Goal: Task Accomplishment & Management: Manage account settings

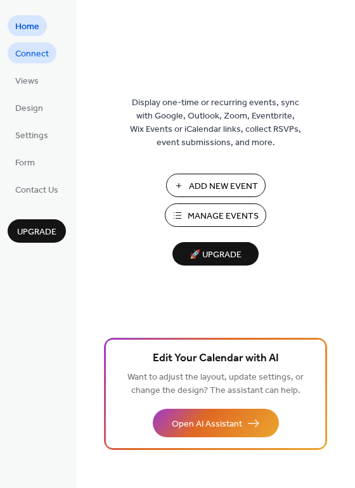
click at [36, 57] on span "Connect" at bounding box center [32, 54] width 34 height 13
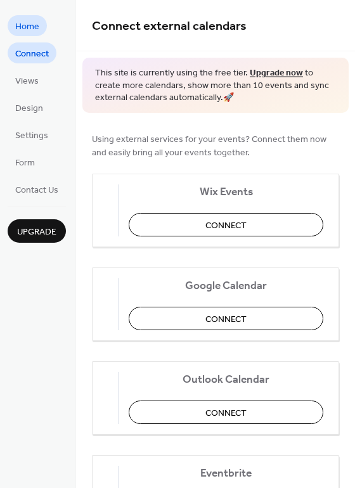
click at [30, 32] on span "Home" at bounding box center [27, 26] width 24 height 13
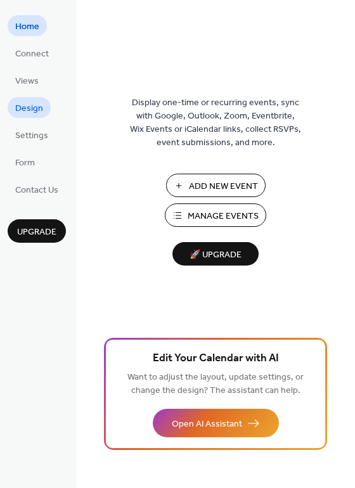
click at [35, 106] on span "Design" at bounding box center [29, 108] width 28 height 13
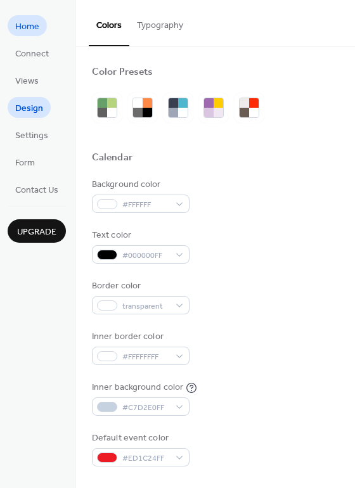
click at [26, 35] on link "Home" at bounding box center [27, 25] width 39 height 21
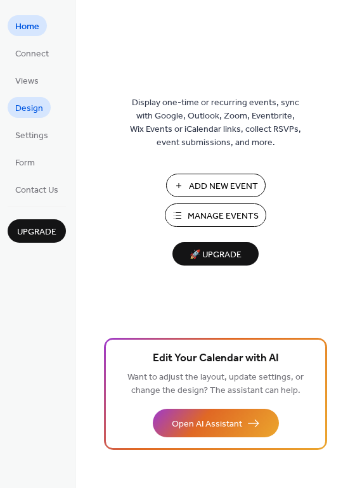
click at [33, 107] on span "Design" at bounding box center [29, 108] width 28 height 13
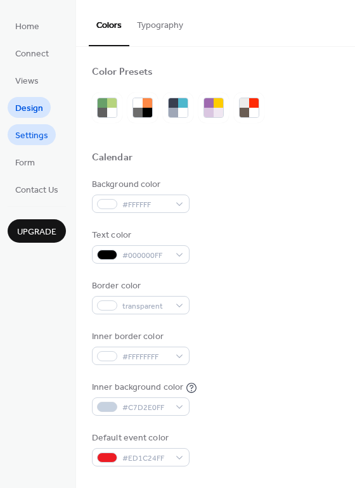
click at [41, 132] on span "Settings" at bounding box center [31, 135] width 33 height 13
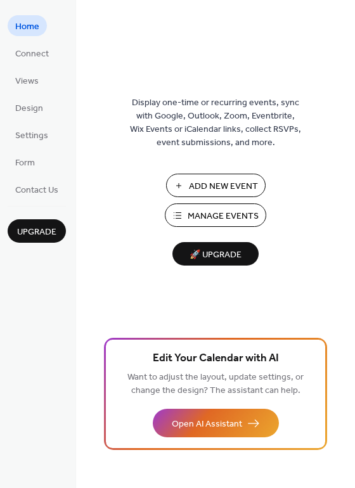
click at [206, 218] on span "Manage Events" at bounding box center [223, 216] width 71 height 13
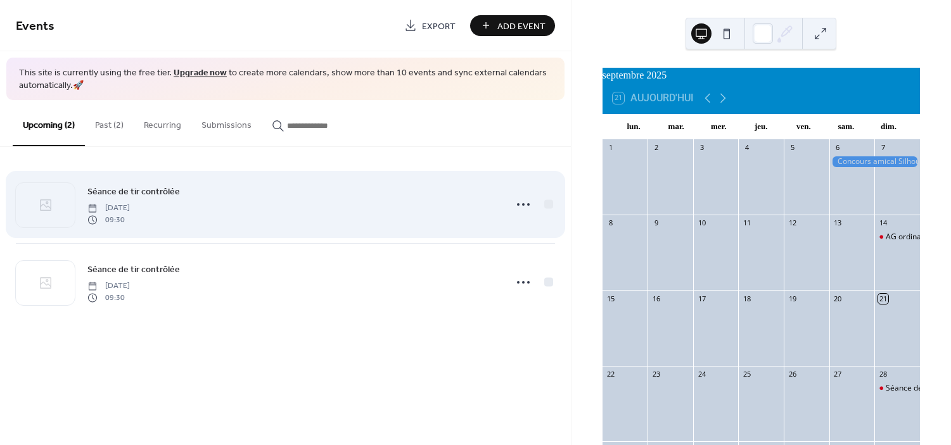
click at [318, 208] on div "Séance de tir contrôlée Sunday, September 28, 2025 09:30" at bounding box center [292, 204] width 410 height 41
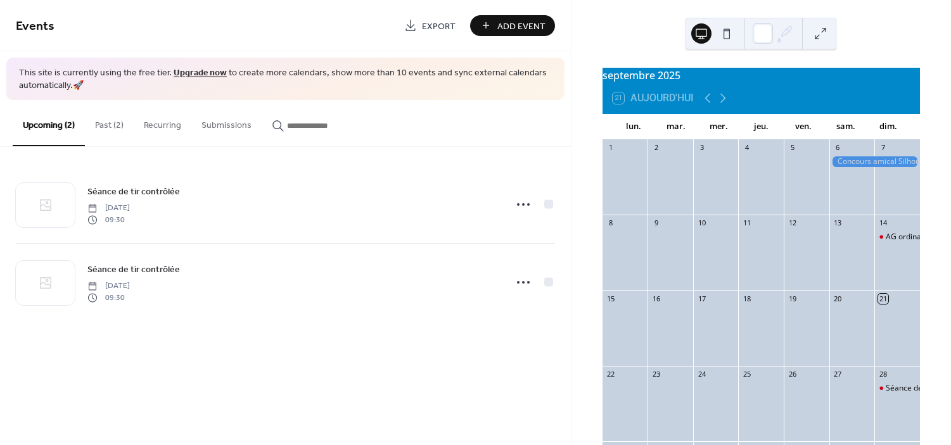
click at [95, 112] on button "Past (2)" at bounding box center [109, 122] width 49 height 45
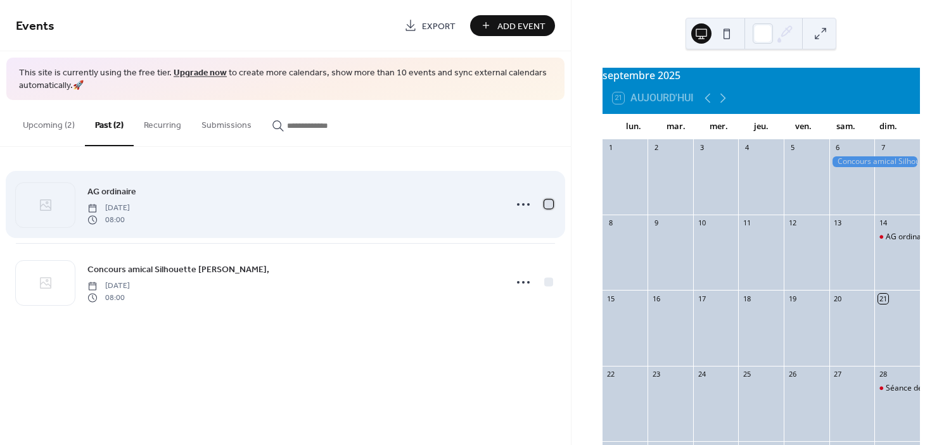
click at [548, 203] on div at bounding box center [548, 204] width 9 height 9
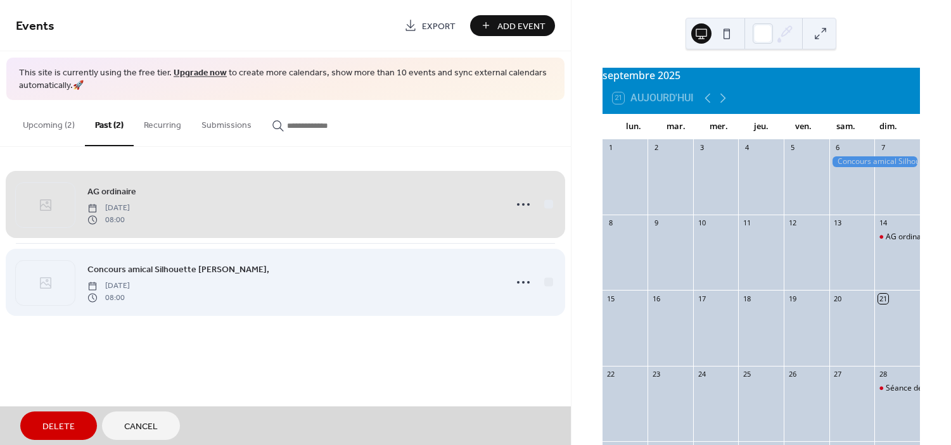
click at [547, 282] on div "Concours amical Silhouette Métallique, Saturday, September 6, 2025 08:00" at bounding box center [285, 282] width 539 height 78
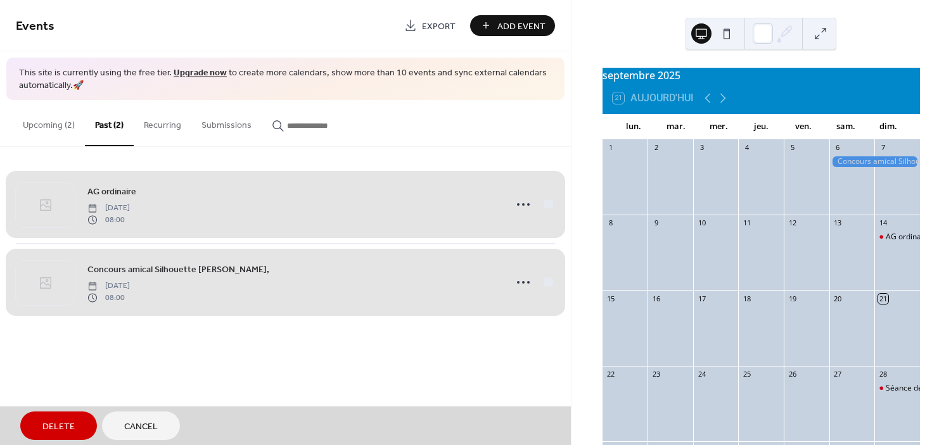
click at [63, 426] on span "Delete" at bounding box center [58, 427] width 32 height 13
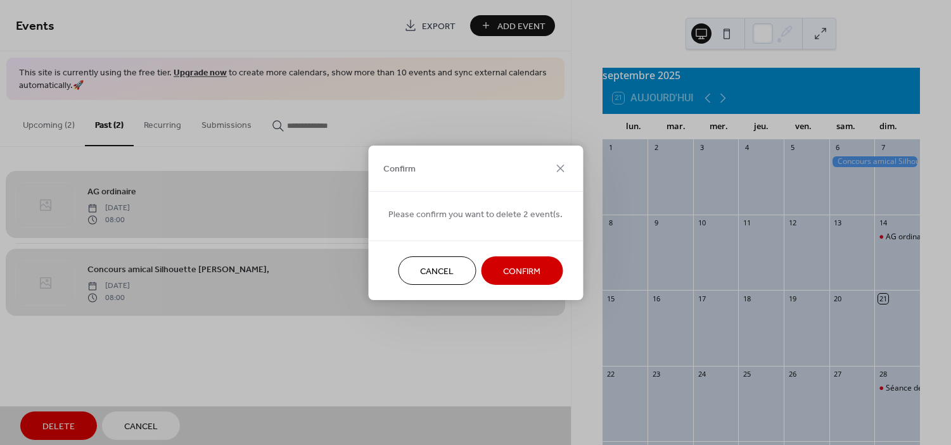
click at [518, 280] on button "Confirm" at bounding box center [522, 271] width 82 height 29
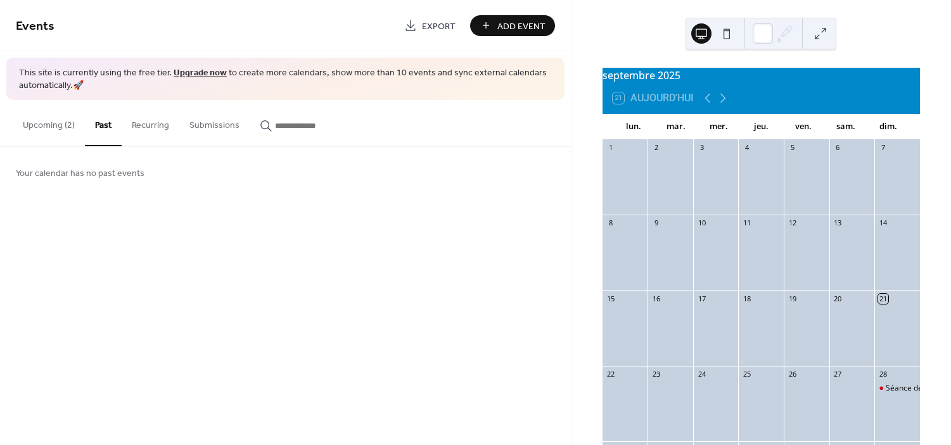
click at [59, 128] on button "Upcoming (2)" at bounding box center [49, 122] width 72 height 45
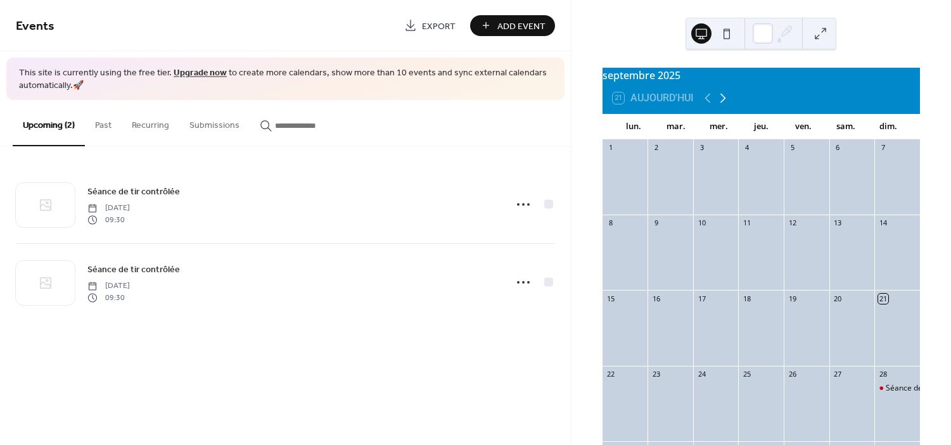
click at [725, 103] on icon at bounding box center [723, 99] width 6 height 10
click at [493, 25] on button "Add Event" at bounding box center [512, 25] width 85 height 21
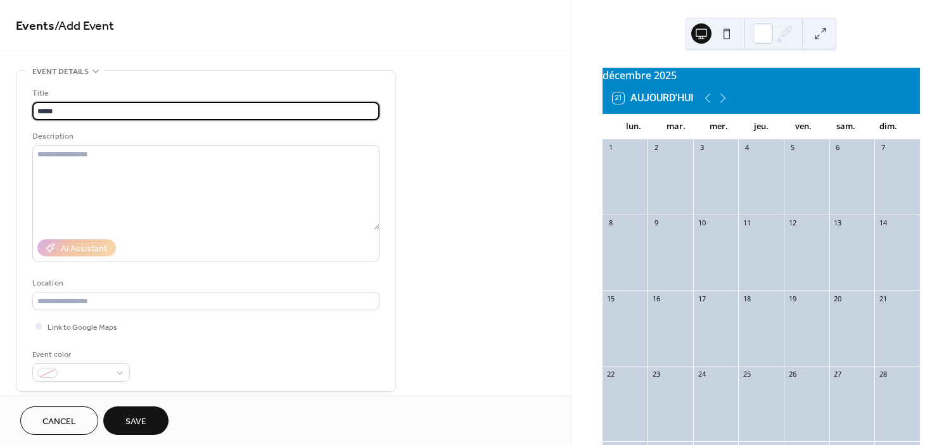
type input "*****"
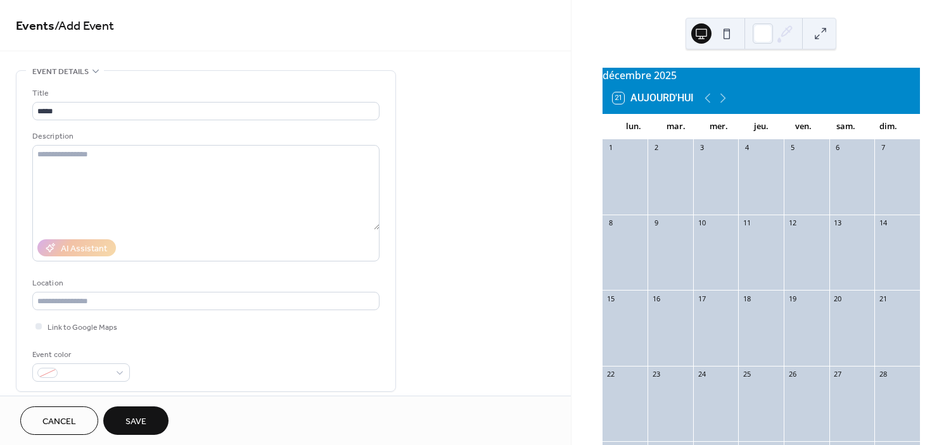
click at [54, 433] on button "Cancel" at bounding box center [59, 421] width 78 height 29
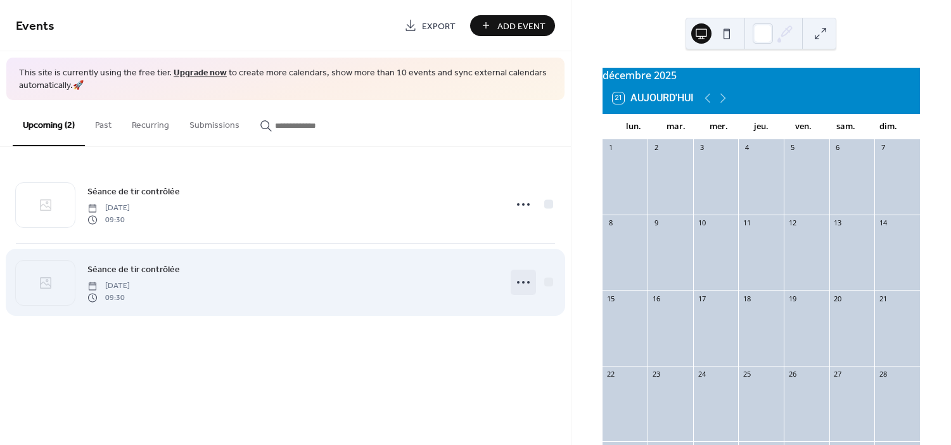
click at [522, 278] on icon at bounding box center [523, 282] width 20 height 20
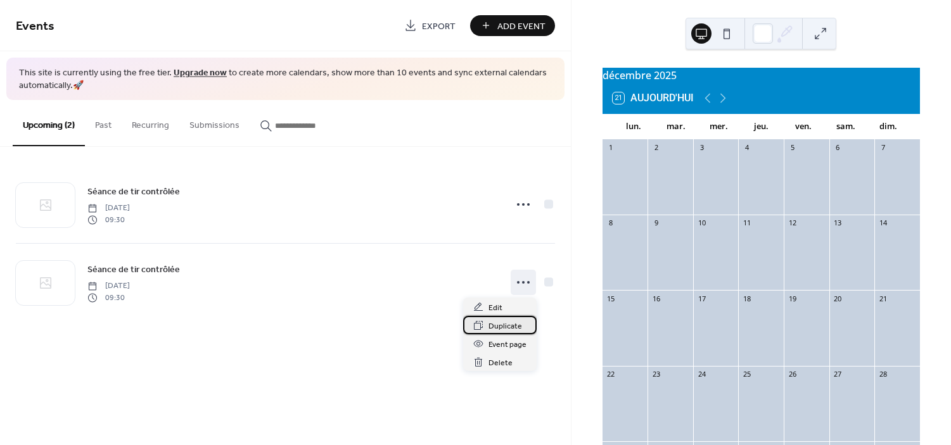
click at [518, 317] on div "Duplicate" at bounding box center [500, 325] width 74 height 18
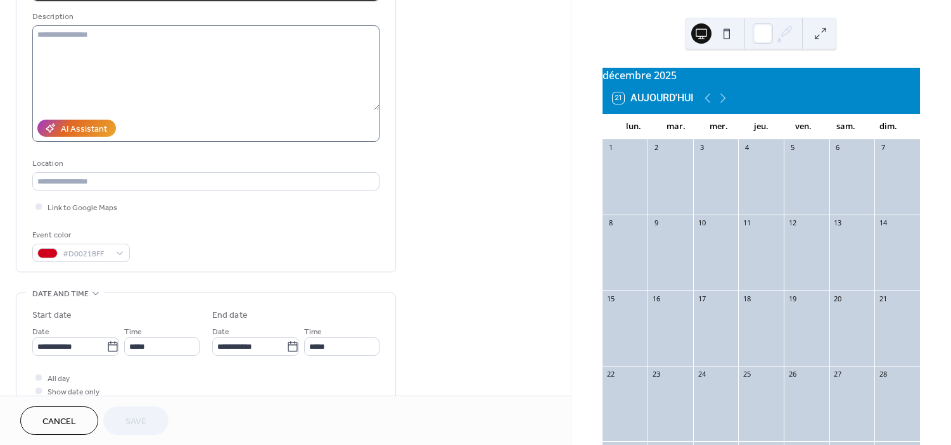
scroll to position [134, 0]
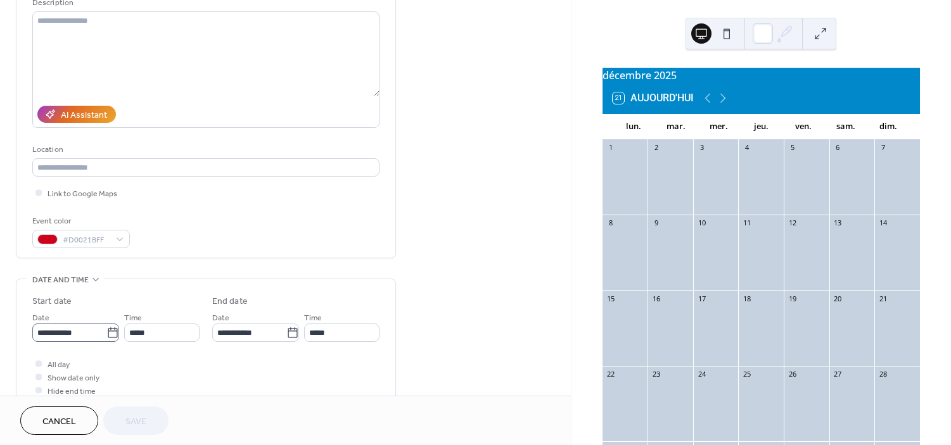
click at [107, 336] on icon at bounding box center [112, 333] width 13 height 13
click at [106, 336] on input "**********" at bounding box center [69, 333] width 74 height 18
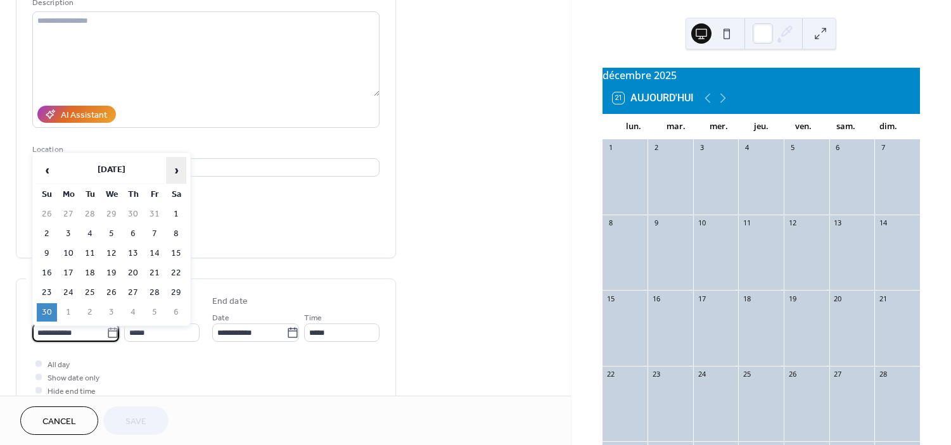
click at [184, 163] on span "›" at bounding box center [176, 170] width 19 height 25
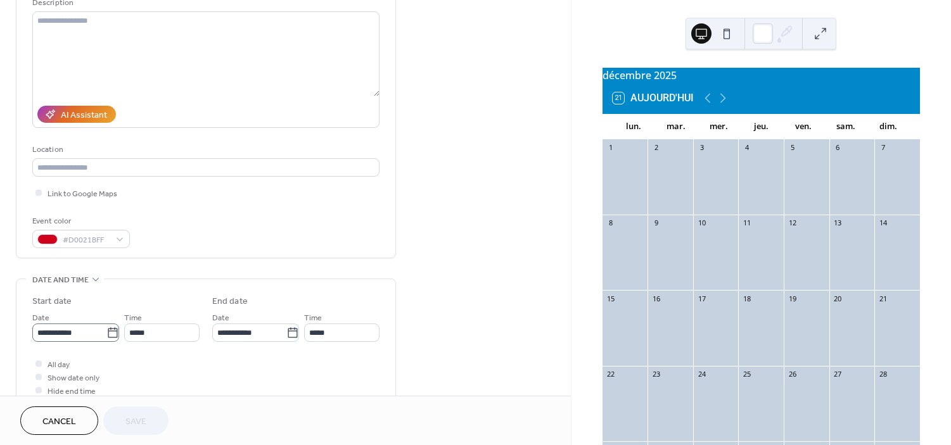
click at [113, 334] on icon at bounding box center [113, 333] width 10 height 10
click at [106, 334] on input "**********" at bounding box center [69, 333] width 74 height 18
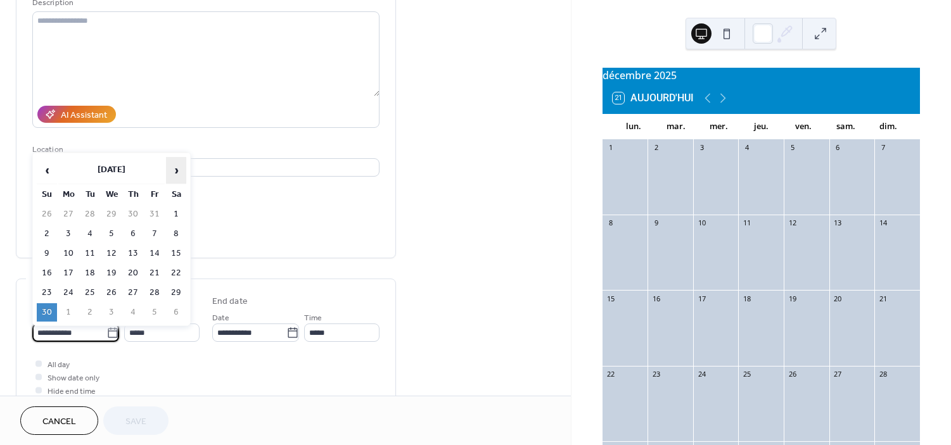
click at [179, 169] on span "›" at bounding box center [176, 170] width 19 height 25
click at [179, 167] on span "›" at bounding box center [176, 170] width 19 height 25
click at [49, 233] on td "1" at bounding box center [47, 234] width 20 height 18
type input "**********"
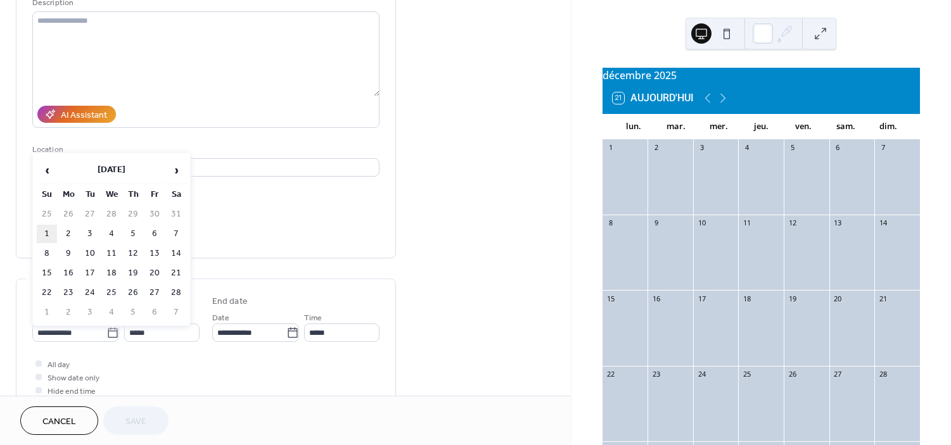
type input "**********"
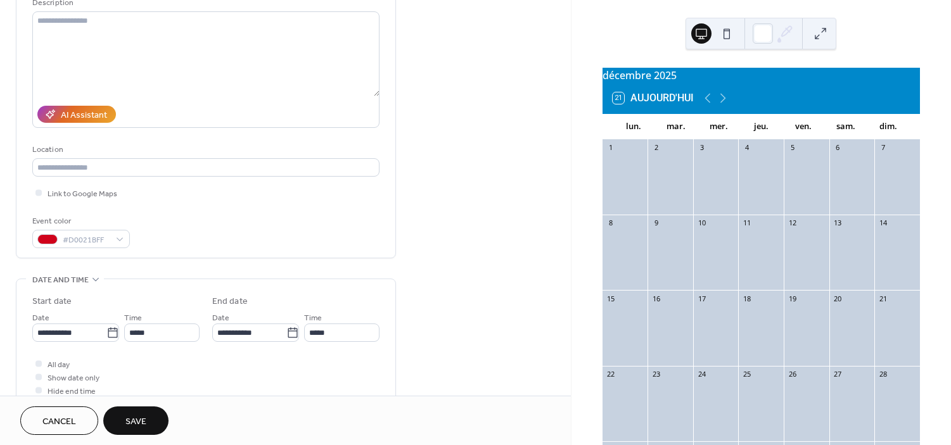
click at [146, 421] on button "Save" at bounding box center [135, 421] width 65 height 29
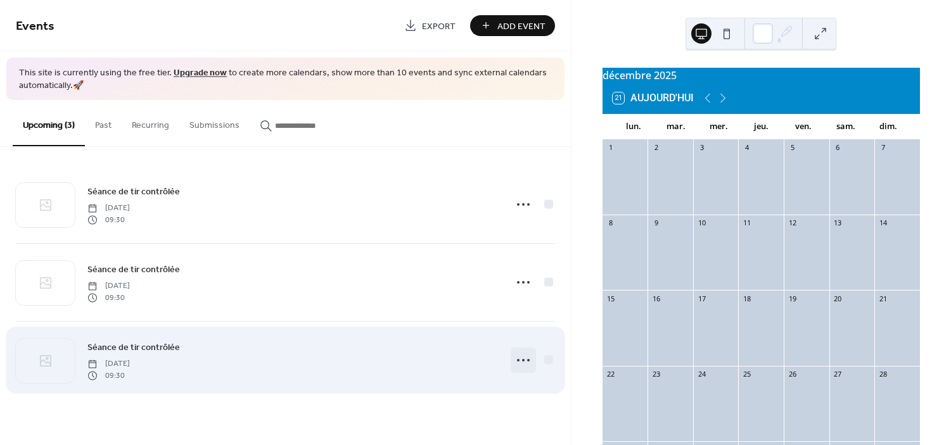
click at [523, 356] on icon at bounding box center [523, 360] width 20 height 20
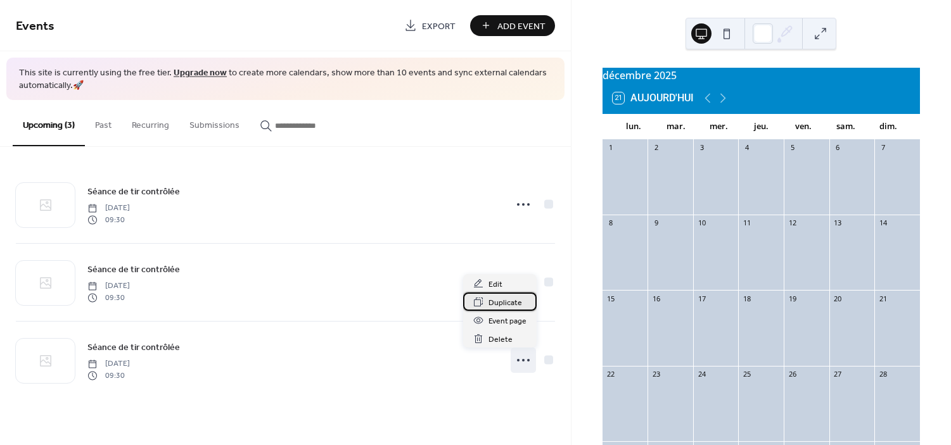
click at [515, 304] on span "Duplicate" at bounding box center [506, 303] width 34 height 13
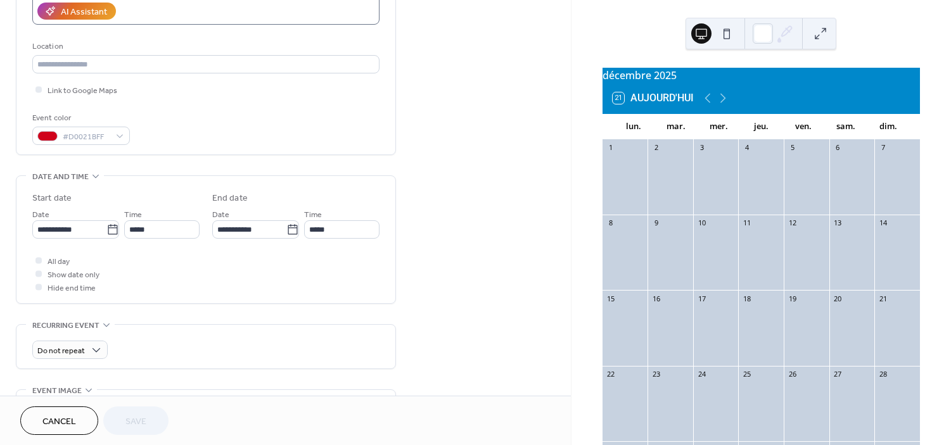
scroll to position [326, 0]
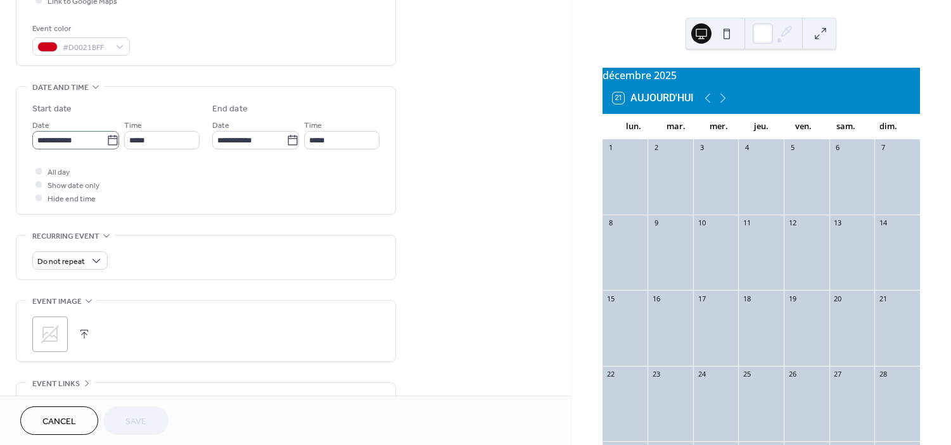
click at [110, 146] on icon at bounding box center [112, 140] width 13 height 13
click at [106, 146] on input "**********" at bounding box center [69, 140] width 74 height 18
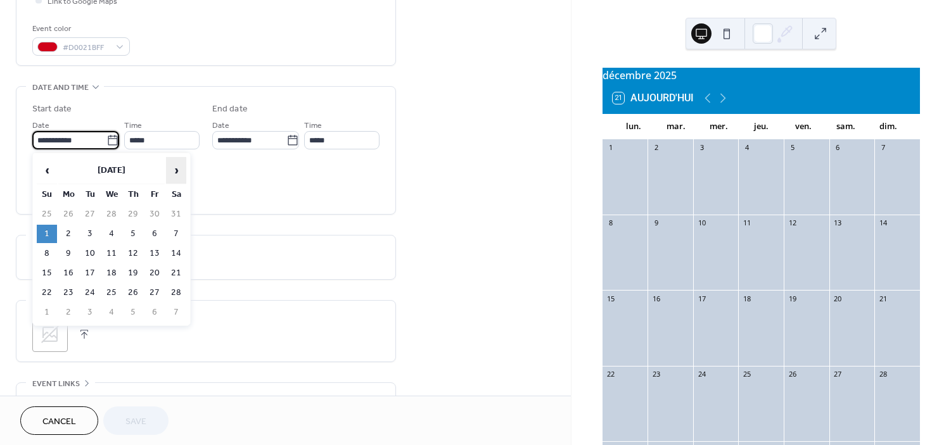
click at [170, 170] on span "›" at bounding box center [176, 170] width 19 height 25
click at [48, 233] on td "5" at bounding box center [47, 234] width 20 height 18
type input "**********"
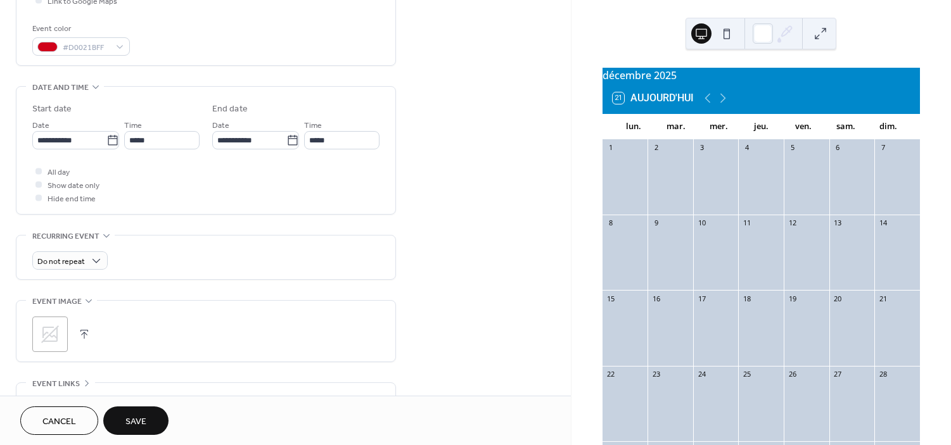
click at [141, 426] on span "Save" at bounding box center [135, 422] width 21 height 13
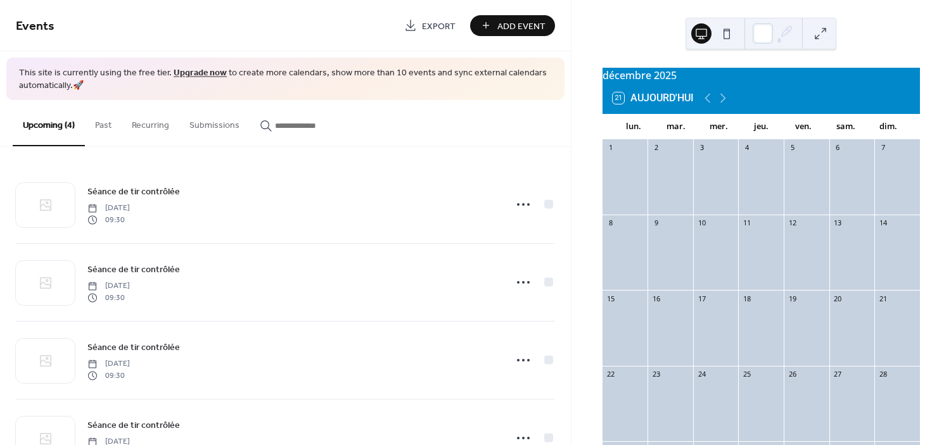
scroll to position [51, 0]
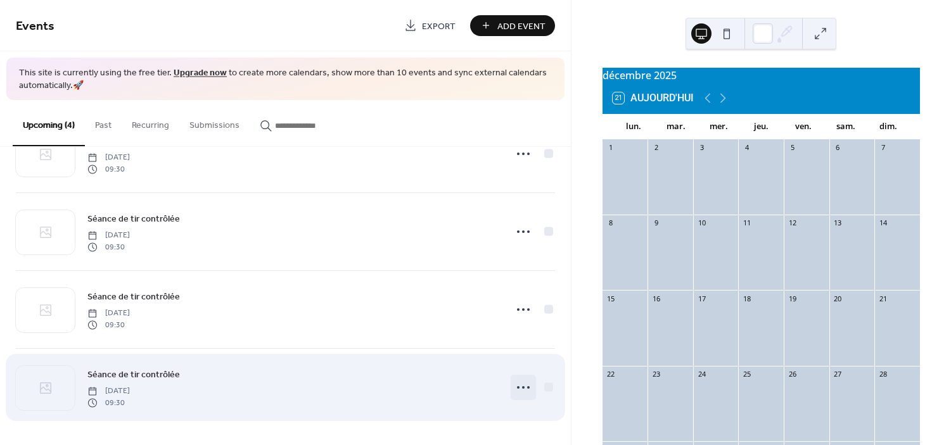
click at [518, 385] on icon at bounding box center [523, 388] width 20 height 20
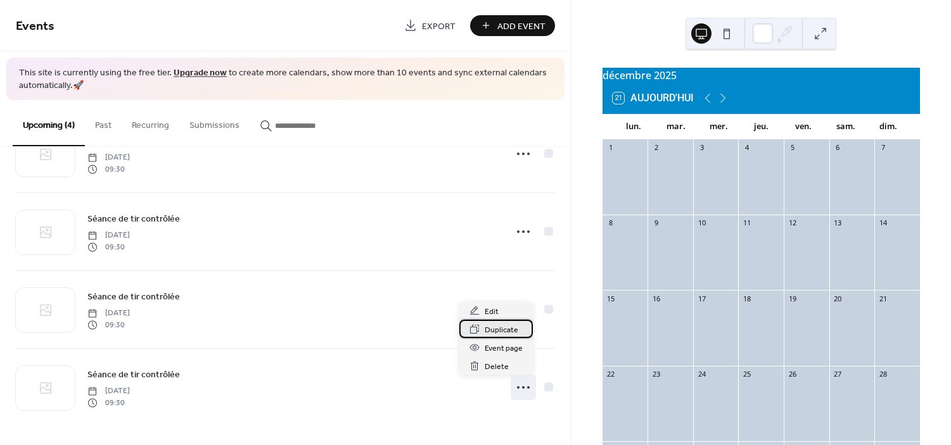
click at [507, 333] on span "Duplicate" at bounding box center [502, 330] width 34 height 13
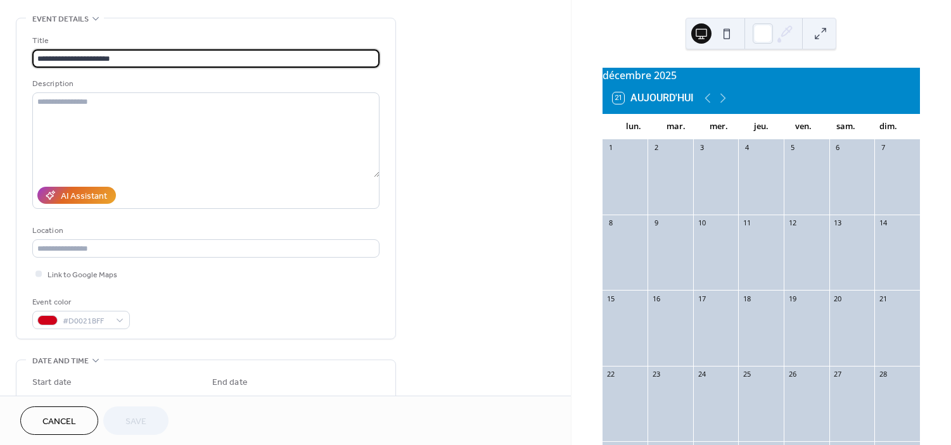
scroll to position [98, 0]
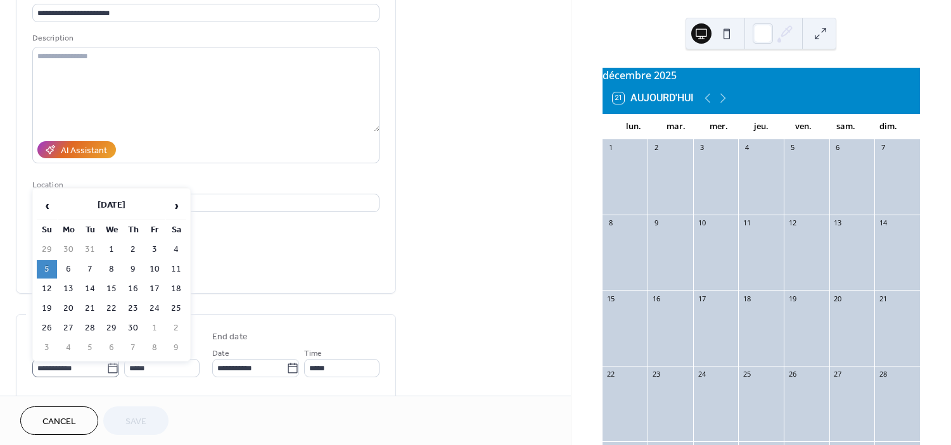
click at [112, 368] on icon at bounding box center [112, 368] width 13 height 13
click at [106, 368] on input "**********" at bounding box center [69, 368] width 74 height 18
click at [176, 208] on span "›" at bounding box center [176, 205] width 19 height 25
click at [49, 269] on td "7" at bounding box center [47, 269] width 20 height 18
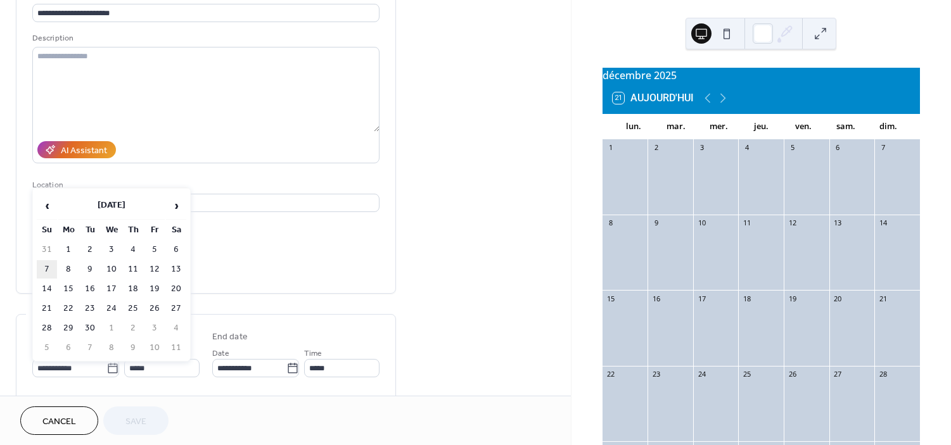
type input "**********"
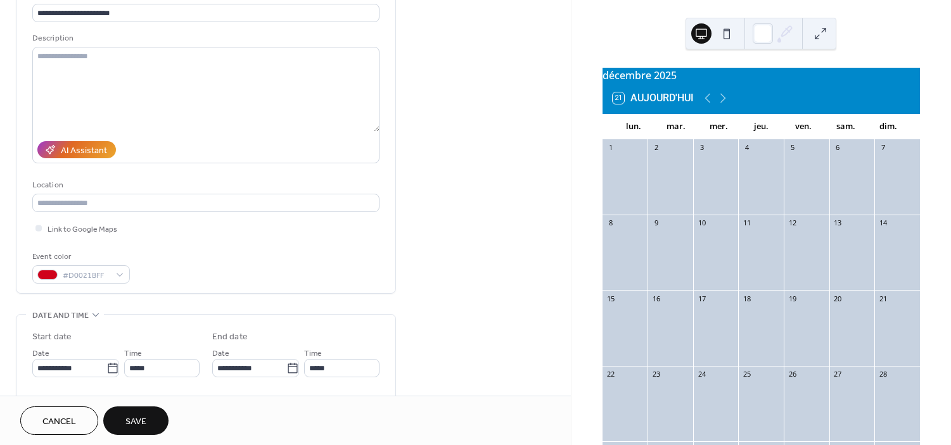
click at [132, 418] on span "Save" at bounding box center [135, 422] width 21 height 13
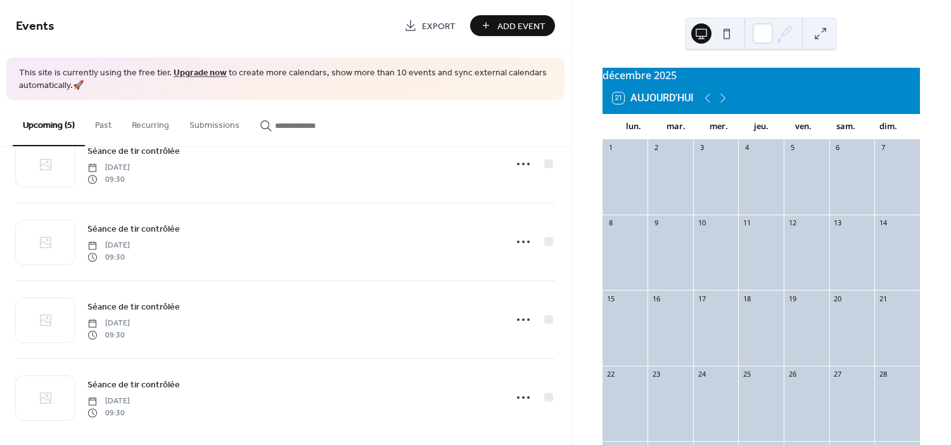
scroll to position [129, 0]
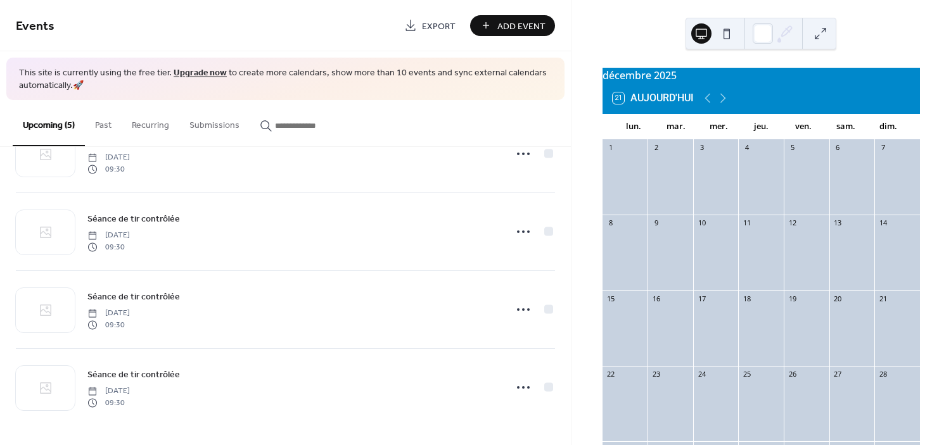
click at [497, 31] on button "Add Event" at bounding box center [512, 25] width 85 height 21
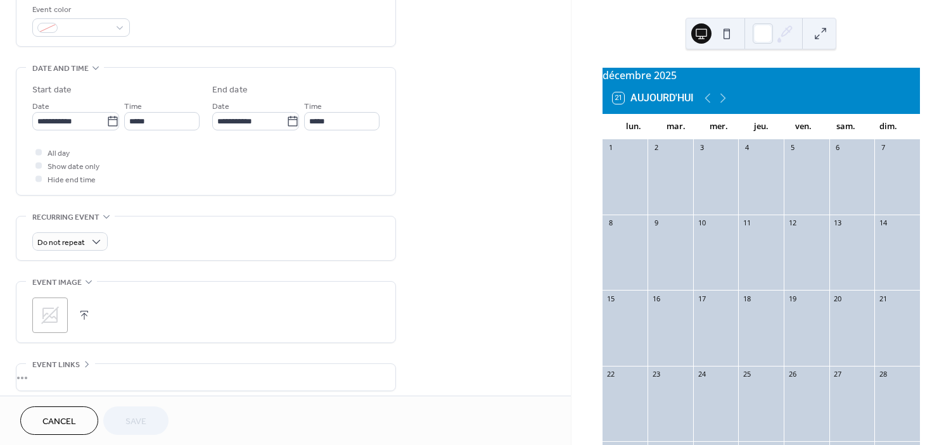
scroll to position [335, 0]
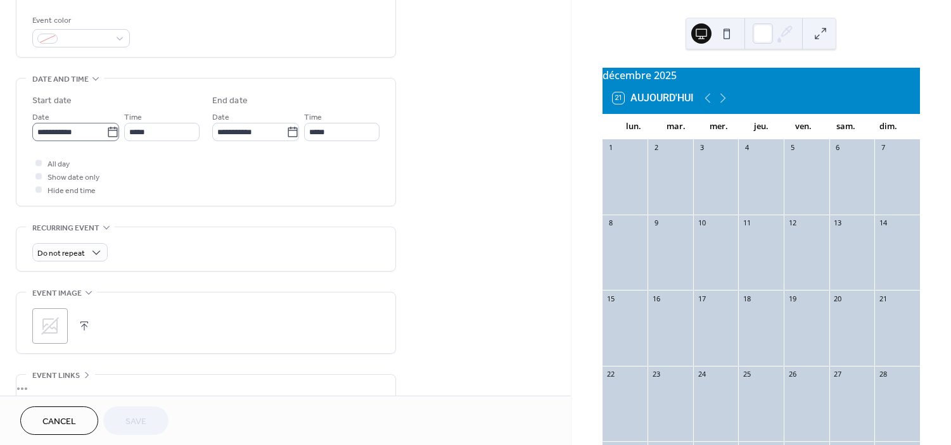
click at [106, 129] on icon at bounding box center [112, 132] width 13 height 13
click at [105, 129] on input "**********" at bounding box center [69, 132] width 74 height 18
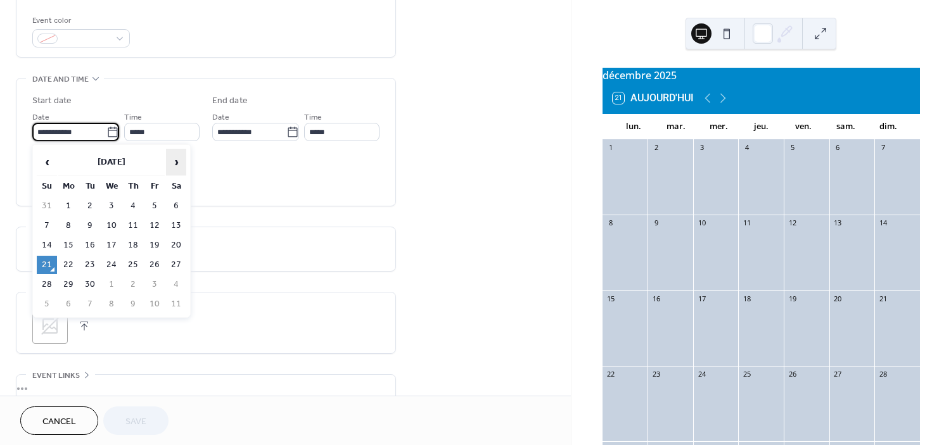
click at [170, 155] on span "›" at bounding box center [176, 162] width 19 height 25
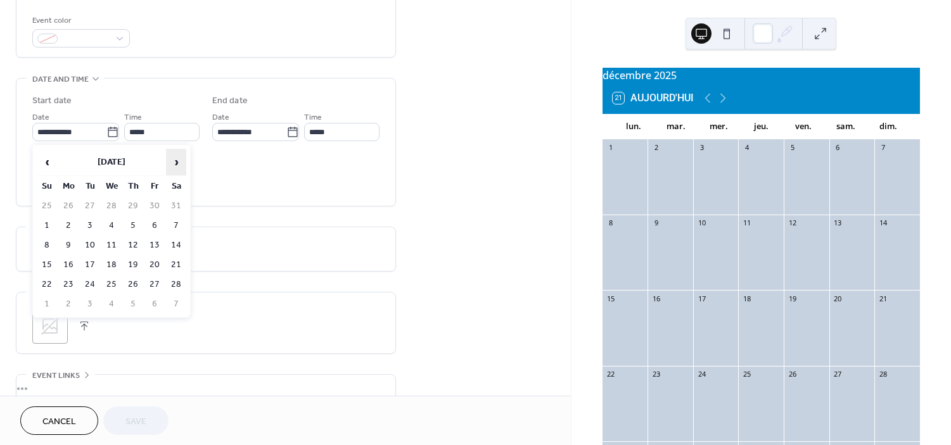
click at [170, 155] on span "›" at bounding box center [176, 162] width 19 height 25
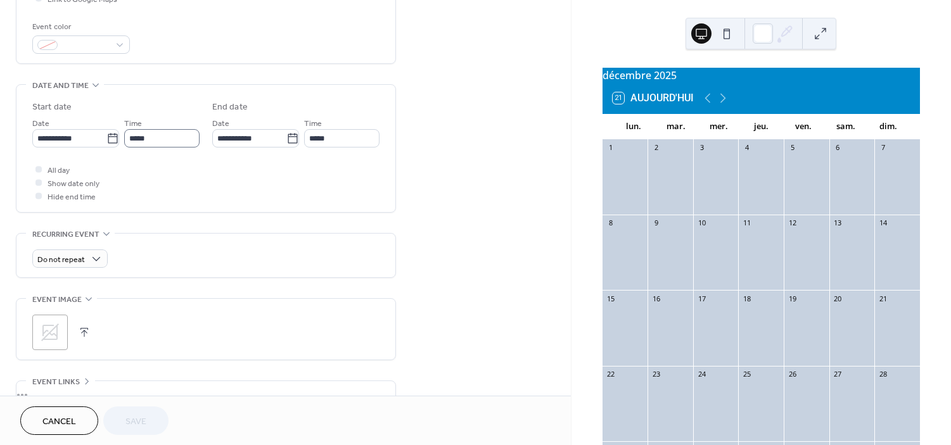
scroll to position [358, 0]
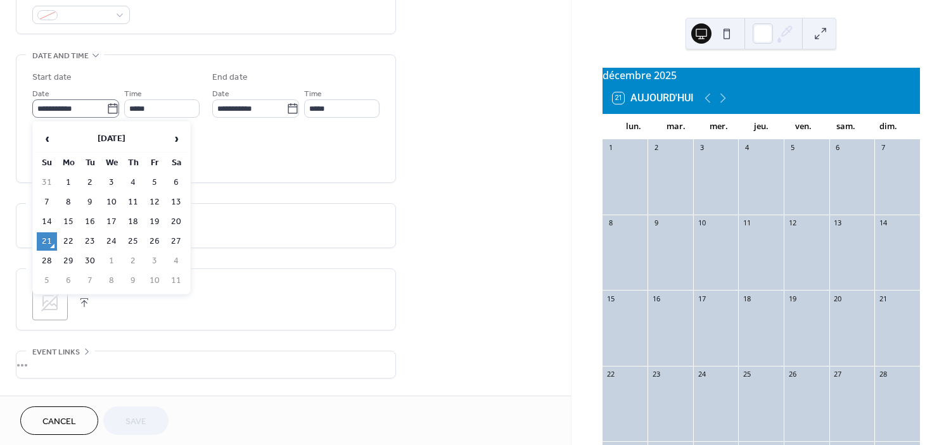
click at [109, 106] on icon at bounding box center [112, 109] width 13 height 13
click at [106, 106] on input "**********" at bounding box center [69, 108] width 74 height 18
click at [182, 139] on span "›" at bounding box center [176, 138] width 19 height 25
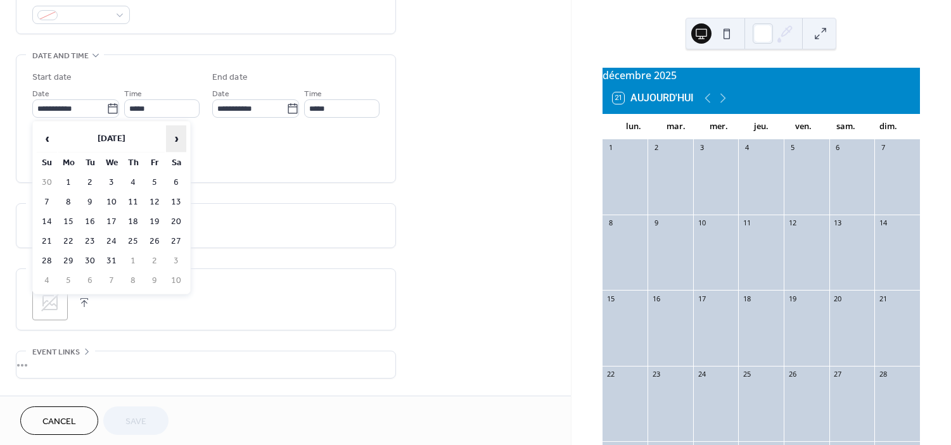
click at [182, 139] on span "›" at bounding box center [176, 138] width 19 height 25
click at [112, 110] on icon at bounding box center [112, 109] width 13 height 13
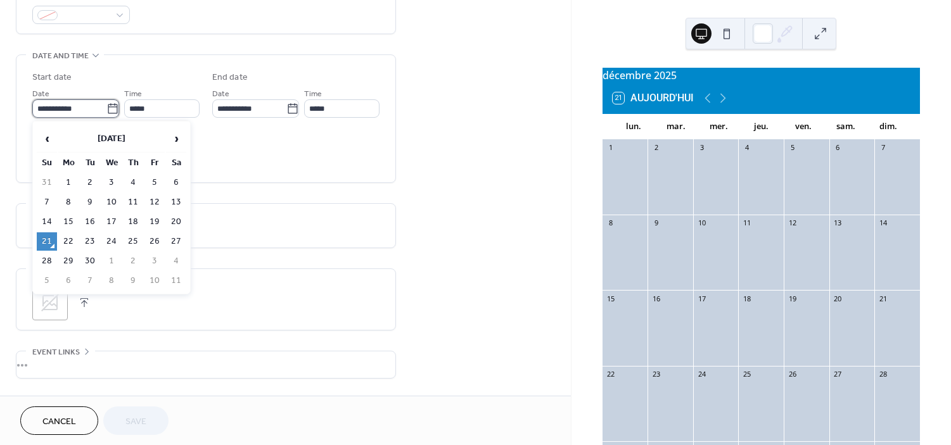
click at [106, 110] on input "**********" at bounding box center [69, 108] width 74 height 18
click at [176, 138] on span "›" at bounding box center [176, 138] width 19 height 25
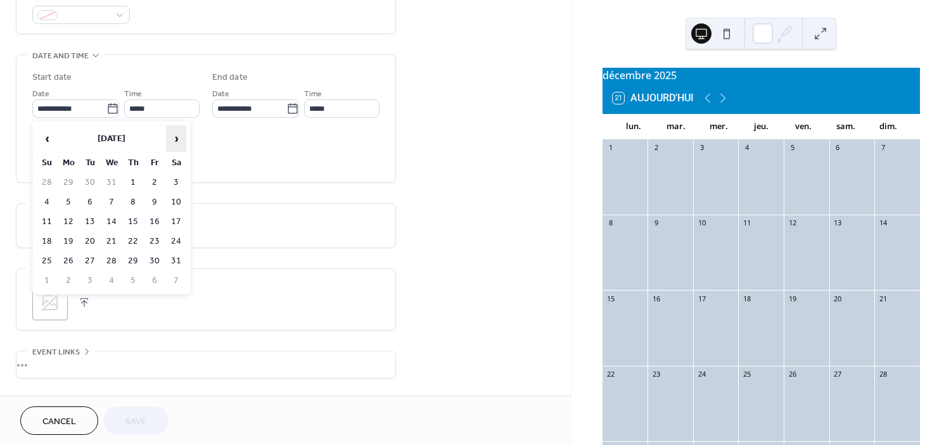
click at [176, 138] on span "›" at bounding box center [176, 138] width 19 height 25
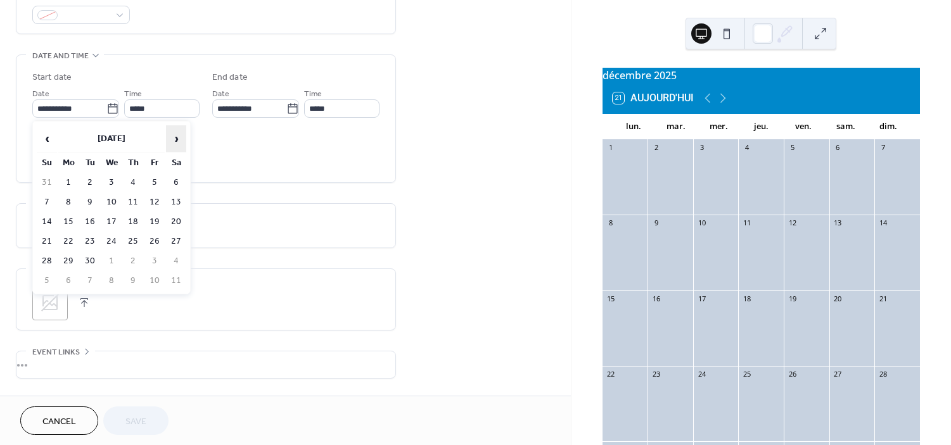
click at [176, 138] on span "›" at bounding box center [176, 138] width 19 height 25
click at [48, 217] on td "9" at bounding box center [47, 222] width 20 height 18
type input "**********"
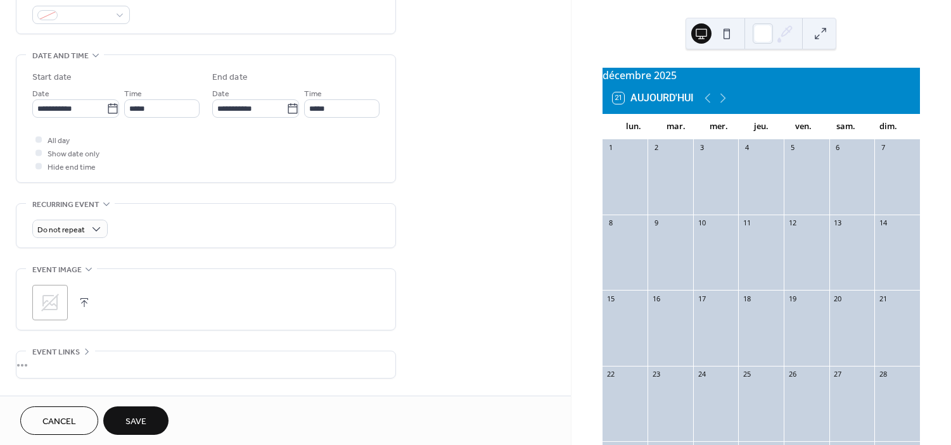
click at [148, 421] on button "Save" at bounding box center [135, 421] width 65 height 29
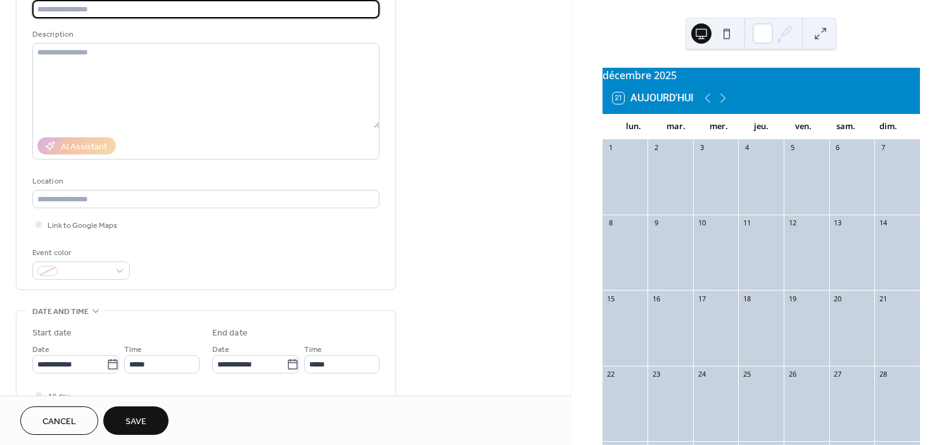
scroll to position [28, 0]
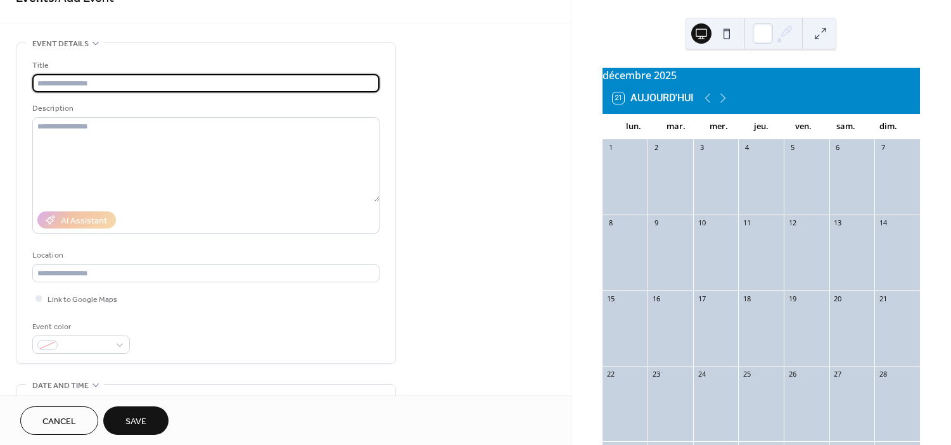
click at [54, 422] on span "Cancel" at bounding box center [59, 422] width 34 height 13
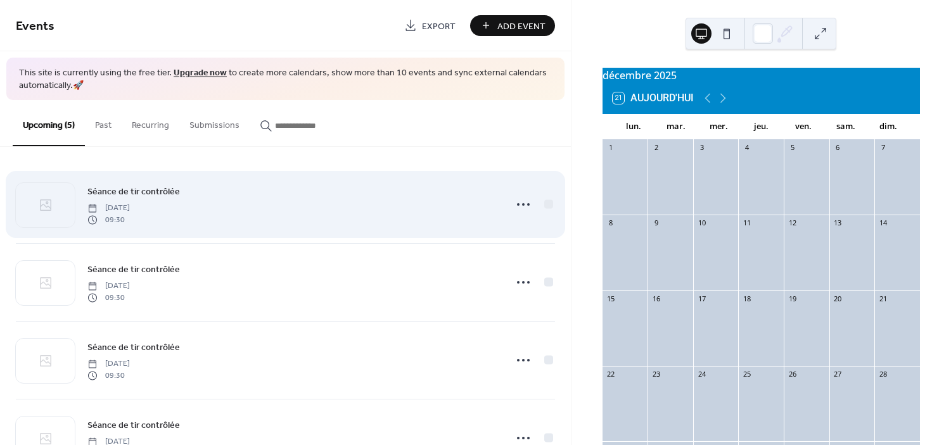
scroll to position [129, 0]
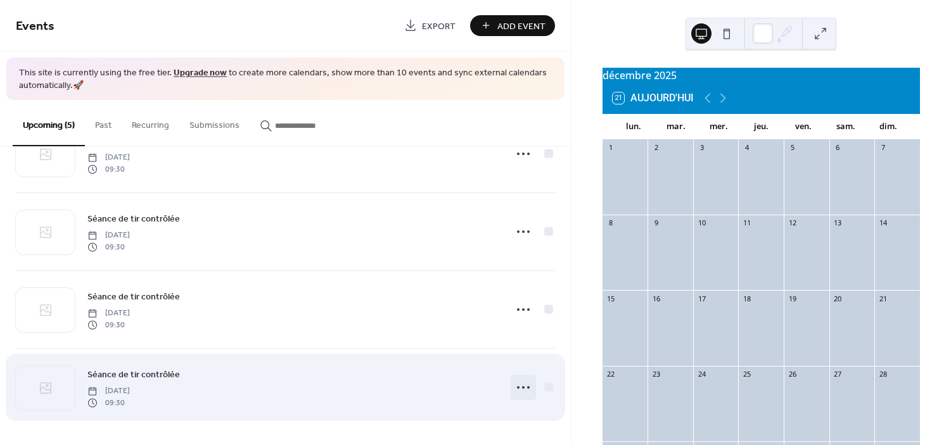
click at [521, 388] on icon at bounding box center [523, 388] width 20 height 20
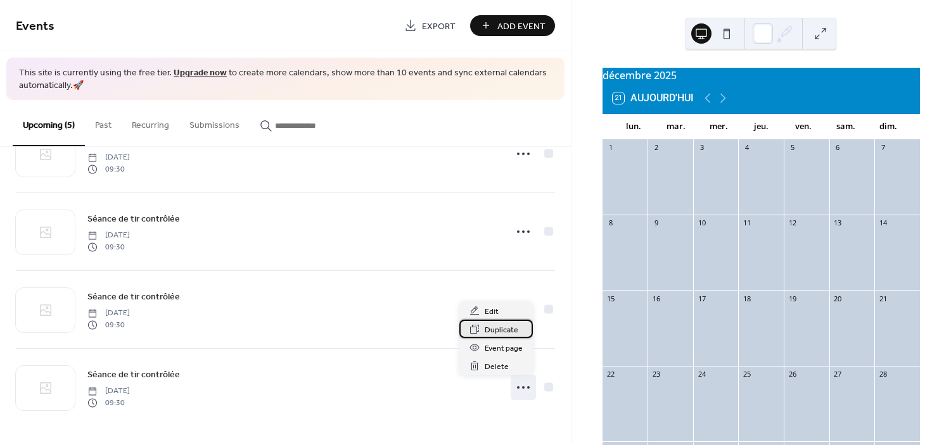
click at [501, 331] on span "Duplicate" at bounding box center [502, 330] width 34 height 13
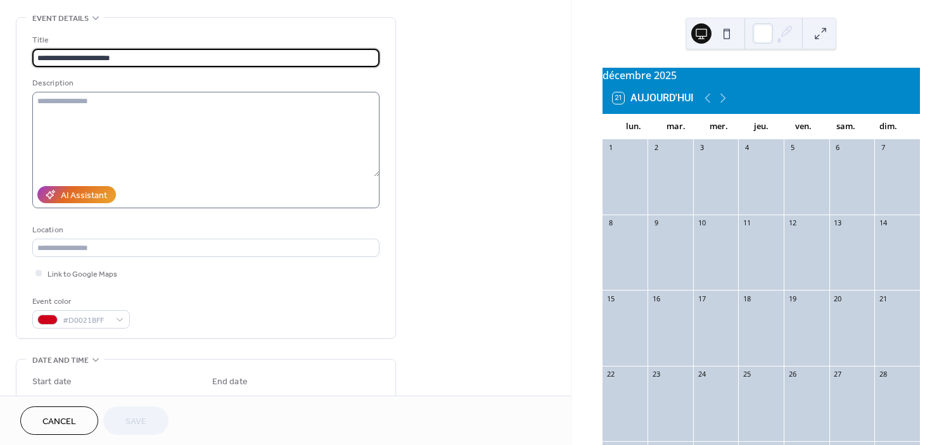
scroll to position [417, 0]
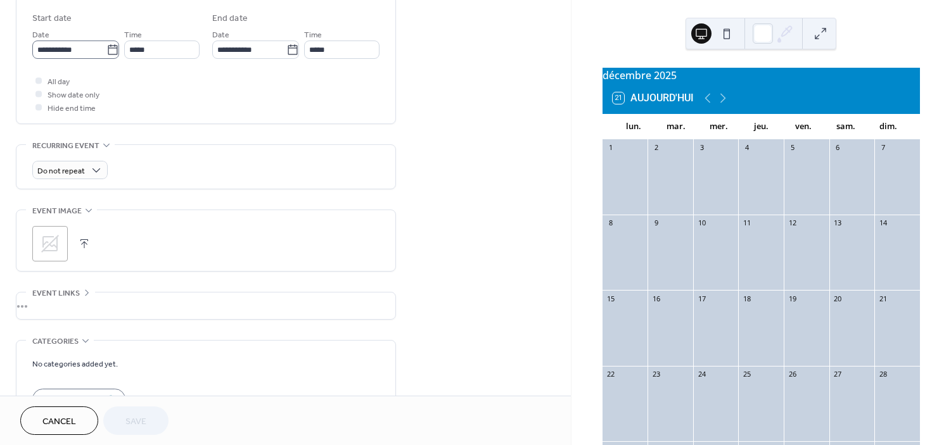
click at [106, 56] on label "**********" at bounding box center [75, 50] width 87 height 18
click at [106, 56] on input "**********" at bounding box center [69, 50] width 74 height 18
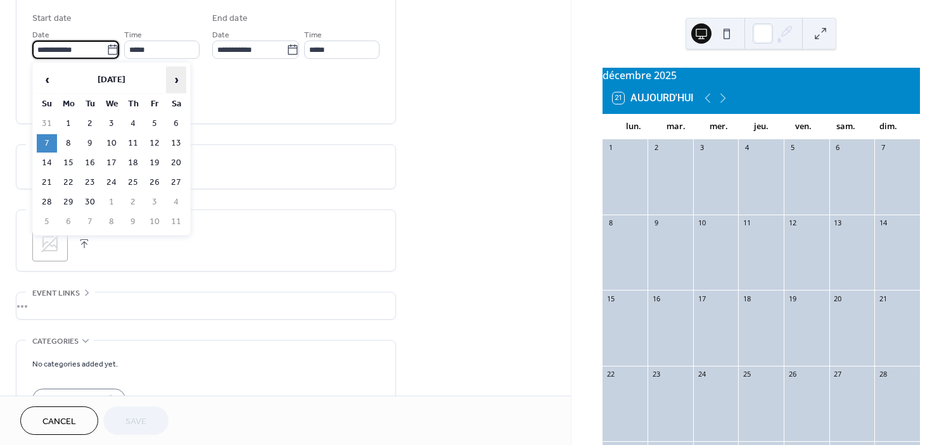
click at [178, 79] on span "›" at bounding box center [176, 79] width 19 height 25
click at [42, 81] on span "‹" at bounding box center [46, 79] width 19 height 25
click at [48, 161] on td "9" at bounding box center [47, 163] width 20 height 18
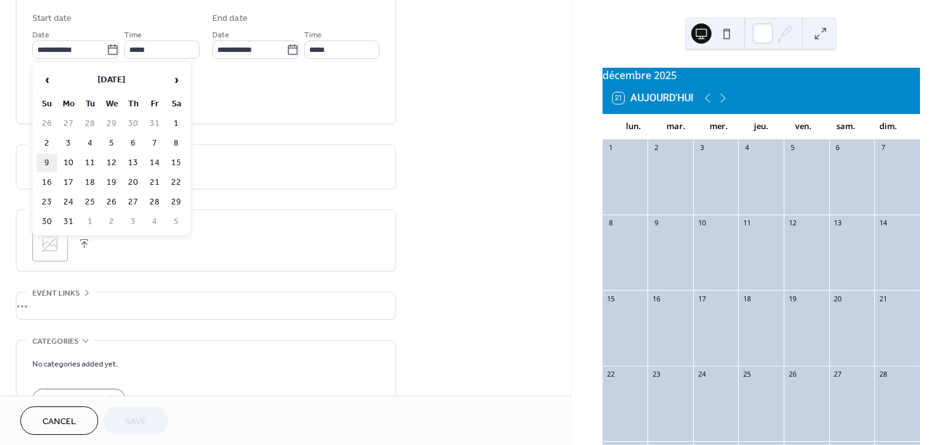
type input "**********"
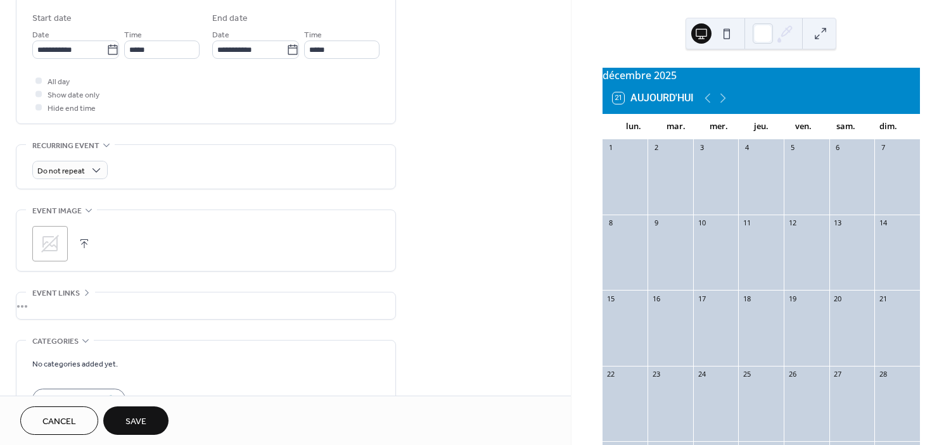
click at [125, 416] on span "Save" at bounding box center [135, 422] width 21 height 13
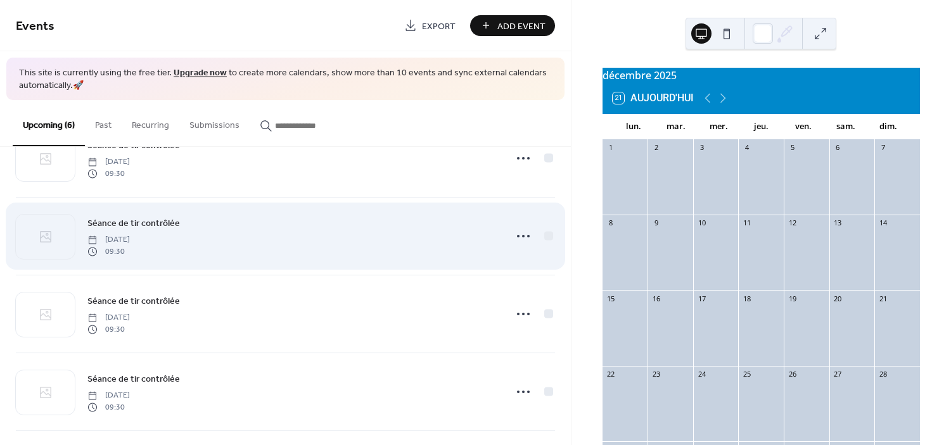
scroll to position [207, 0]
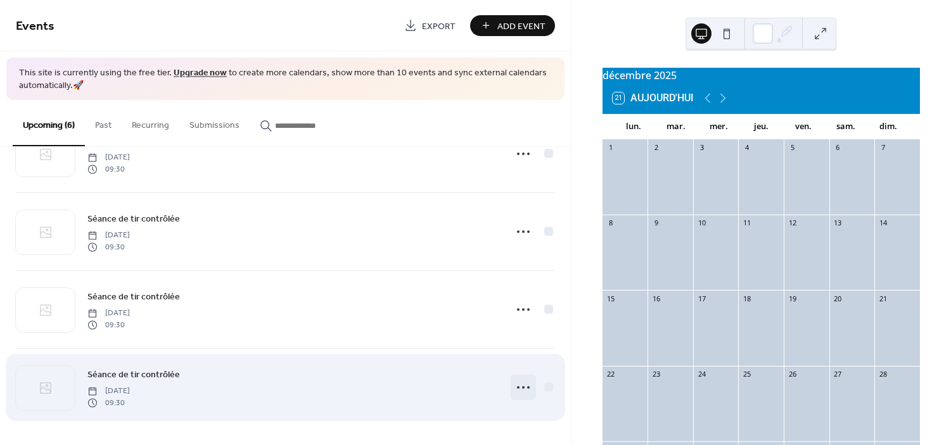
click at [516, 387] on icon at bounding box center [523, 388] width 20 height 20
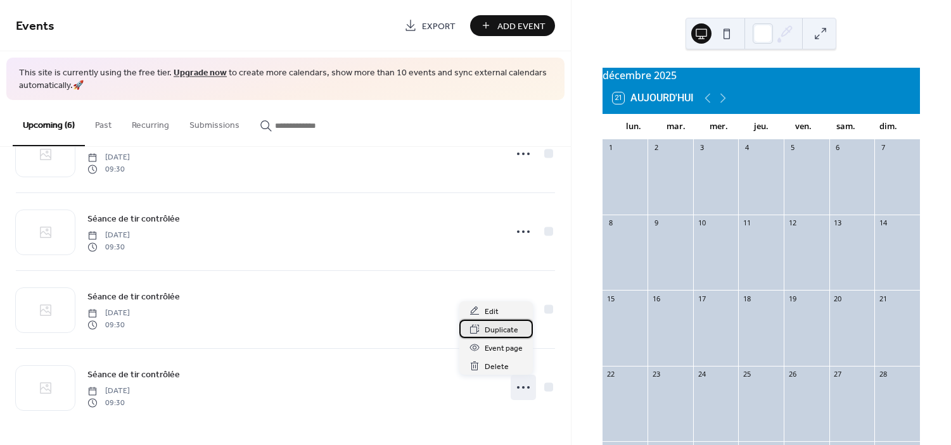
click at [501, 330] on span "Duplicate" at bounding box center [502, 330] width 34 height 13
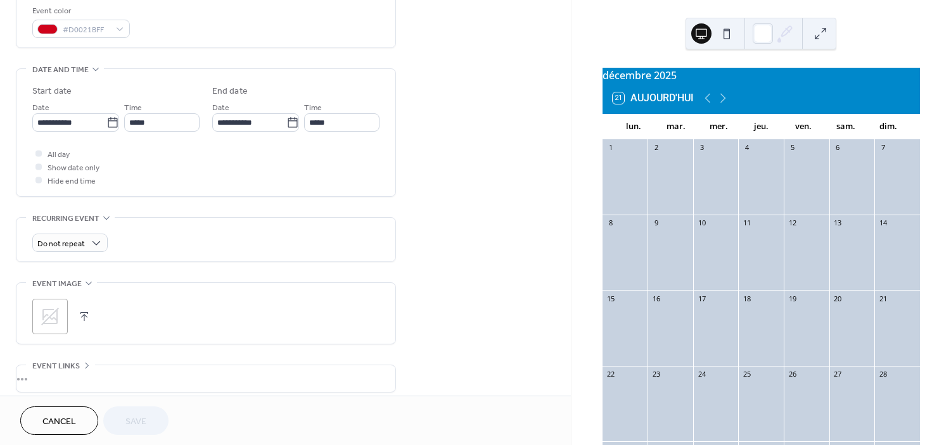
scroll to position [343, 0]
click at [108, 127] on icon at bounding box center [113, 123] width 10 height 10
click at [105, 127] on input "**********" at bounding box center [69, 123] width 74 height 18
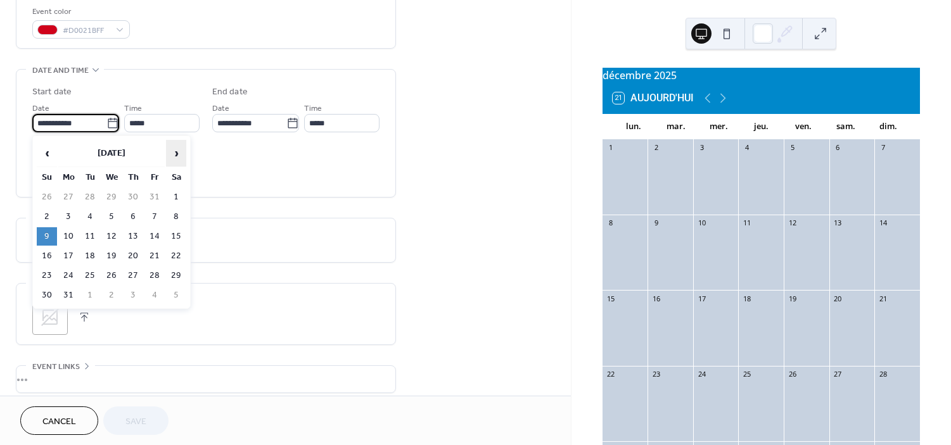
click at [175, 154] on span "›" at bounding box center [176, 153] width 19 height 25
click at [45, 233] on td "11" at bounding box center [47, 236] width 20 height 18
type input "**********"
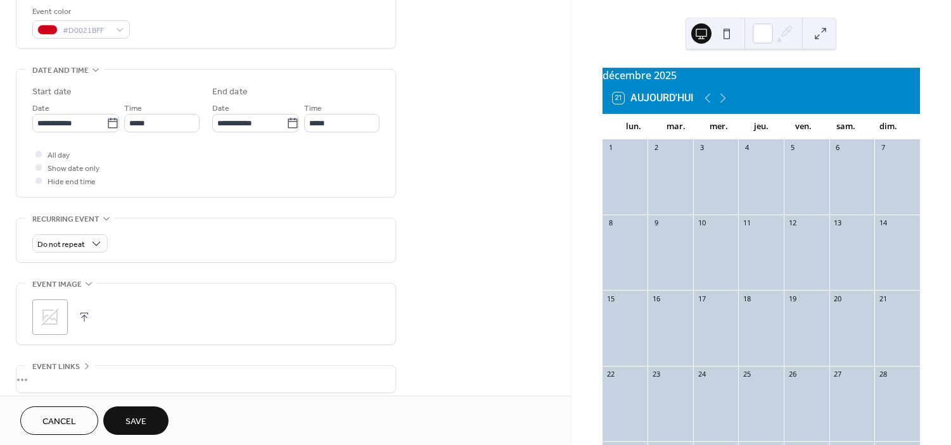
click at [138, 428] on span "Save" at bounding box center [135, 422] width 21 height 13
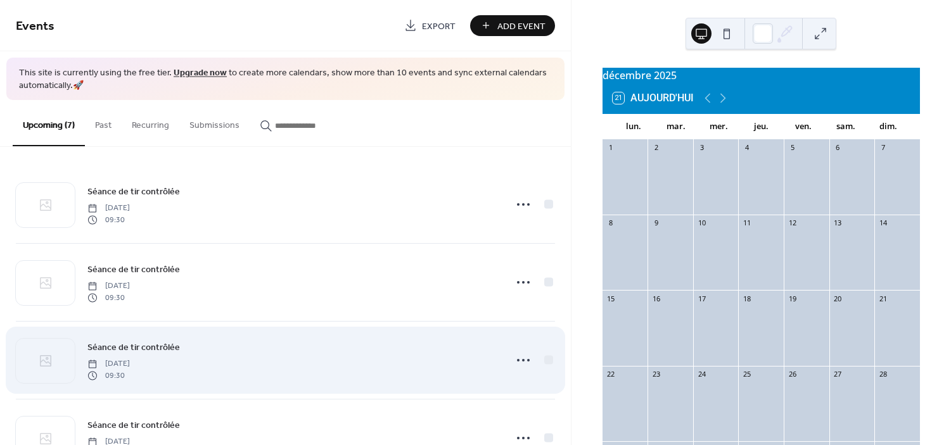
scroll to position [285, 0]
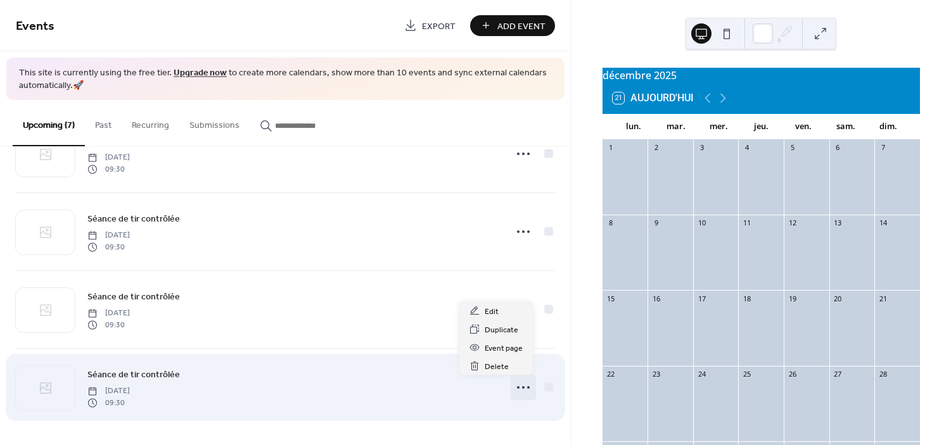
click at [520, 384] on icon at bounding box center [523, 388] width 20 height 20
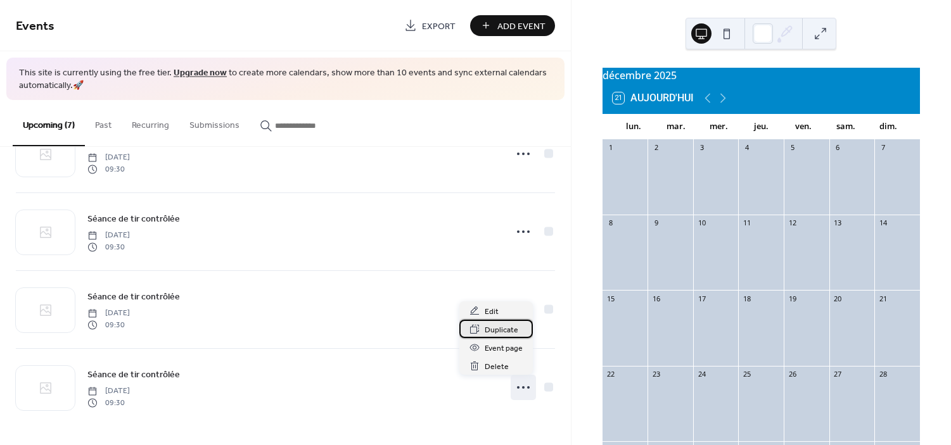
click at [515, 331] on span "Duplicate" at bounding box center [502, 330] width 34 height 13
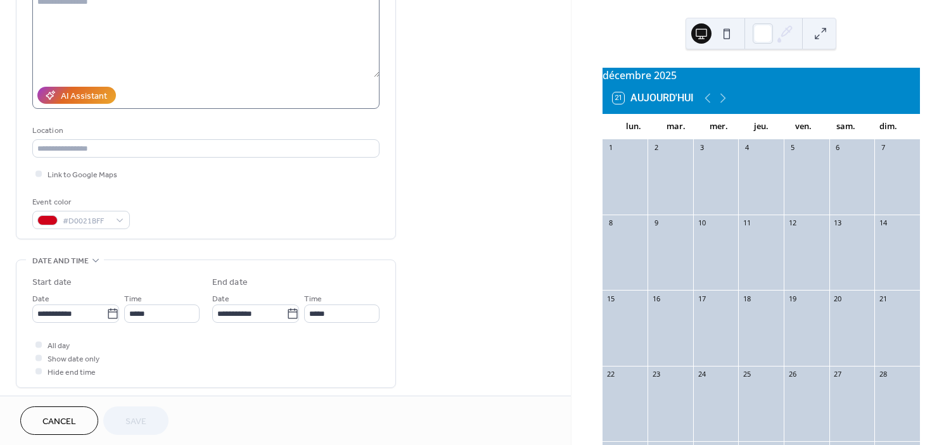
scroll to position [159, 0]
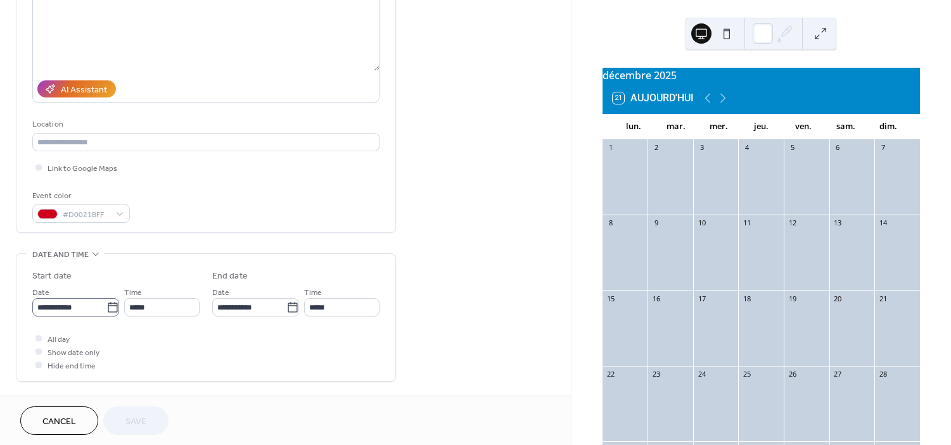
click at [108, 309] on icon at bounding box center [113, 307] width 10 height 10
click at [104, 309] on input "**********" at bounding box center [69, 307] width 74 height 18
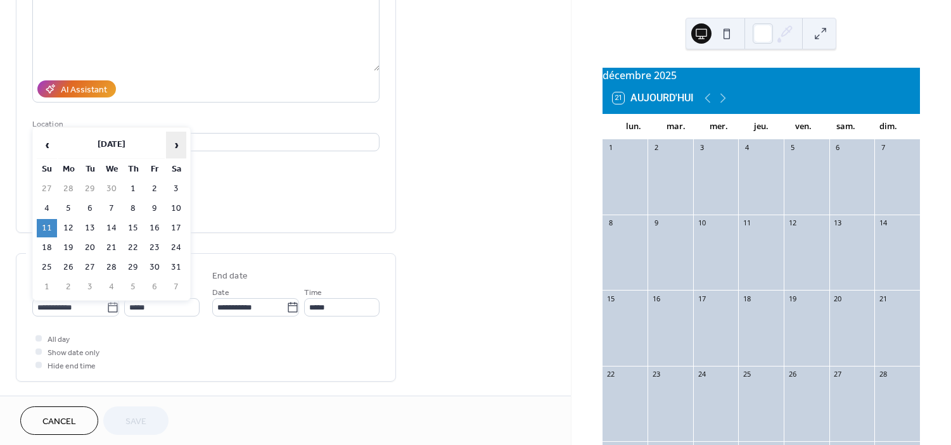
click at [175, 147] on span "›" at bounding box center [176, 144] width 19 height 25
click at [49, 223] on td "13" at bounding box center [47, 228] width 20 height 18
type input "**********"
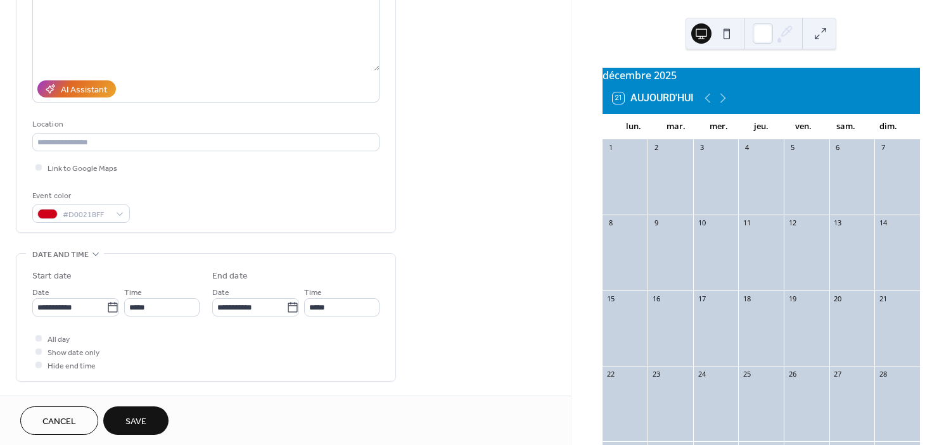
click at [125, 411] on button "Save" at bounding box center [135, 421] width 65 height 29
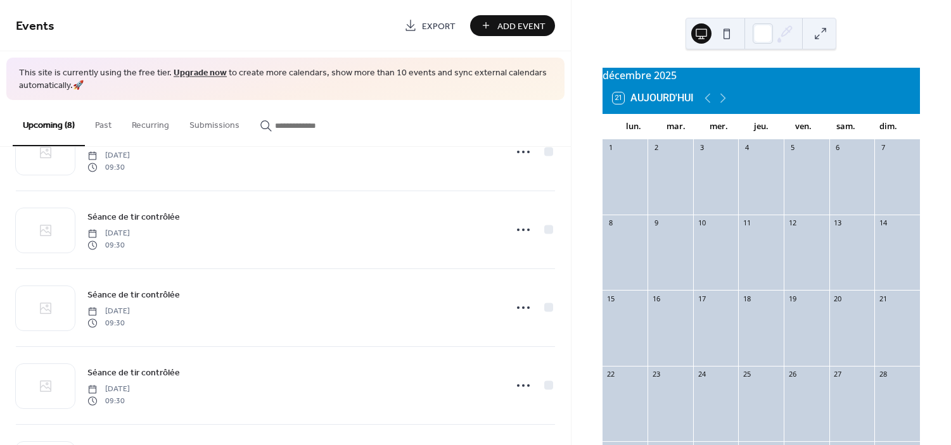
scroll to position [362, 0]
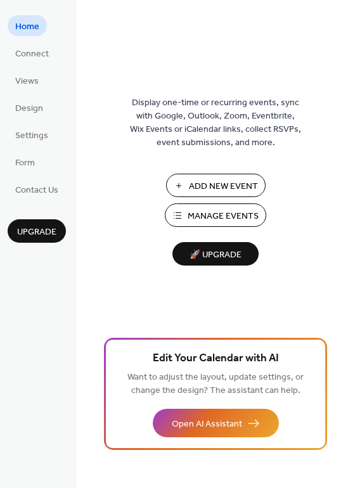
click at [218, 217] on span "Manage Events" at bounding box center [223, 216] width 71 height 13
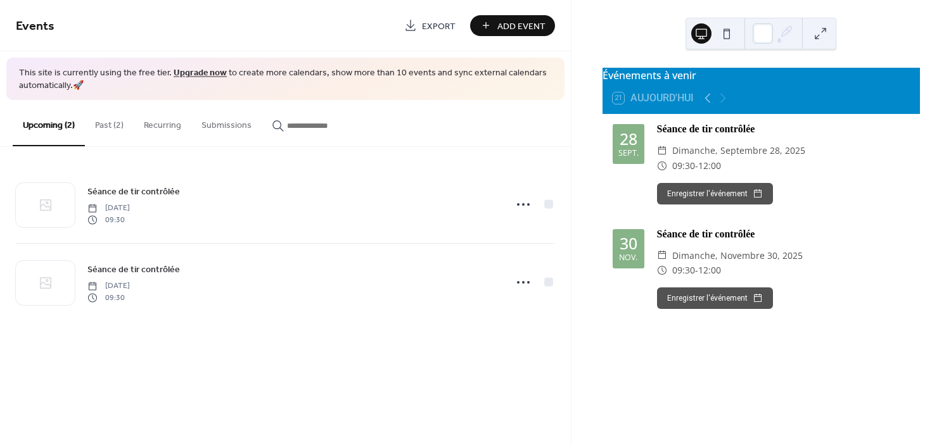
click at [101, 120] on button "Past (2)" at bounding box center [109, 122] width 49 height 45
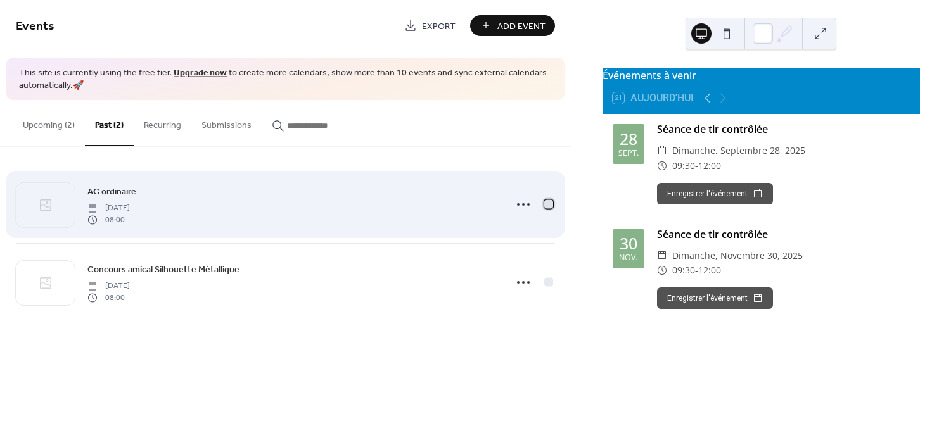
click at [549, 208] on div at bounding box center [548, 204] width 9 height 9
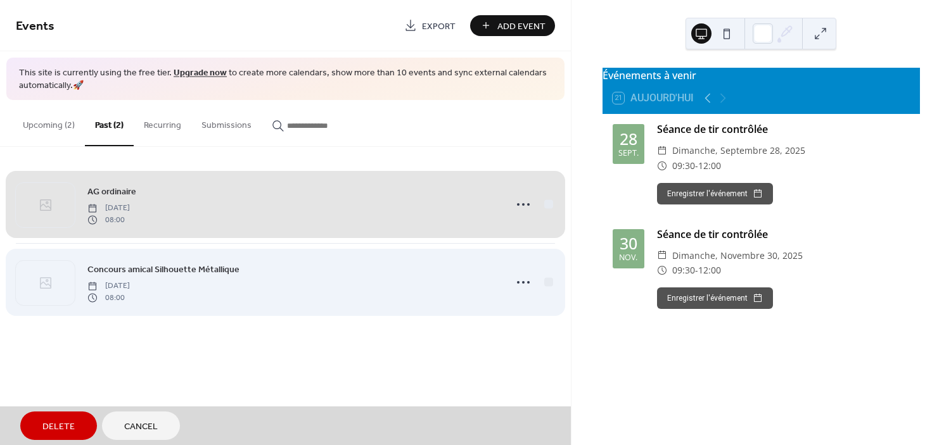
click at [547, 281] on div "Concours amical Silhouette Métallique Saturday, September 6, 2025 08:00" at bounding box center [285, 282] width 539 height 78
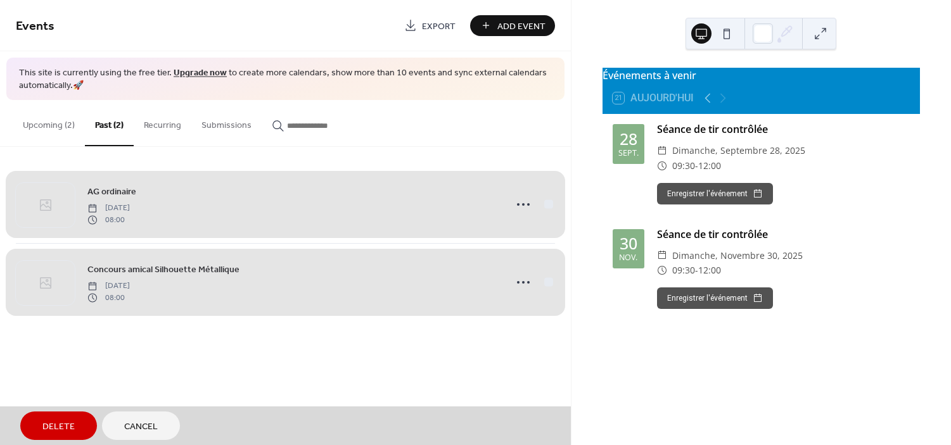
click at [76, 428] on button "Delete" at bounding box center [58, 426] width 77 height 29
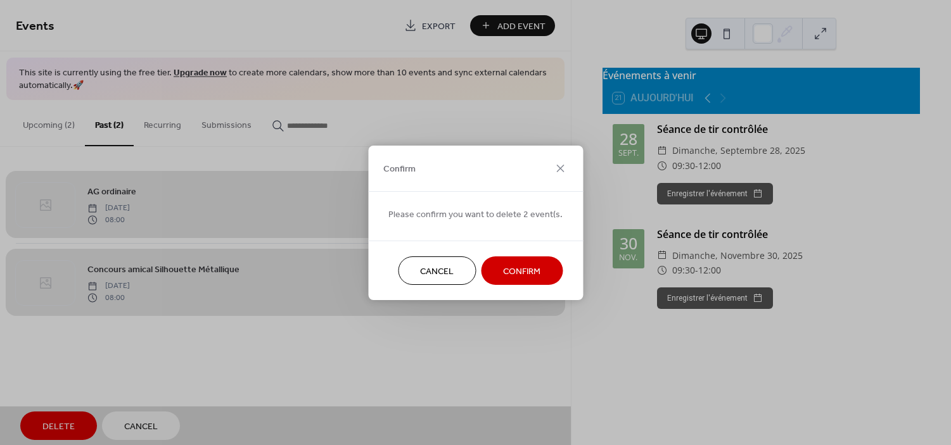
click at [492, 278] on button "Confirm" at bounding box center [522, 271] width 82 height 29
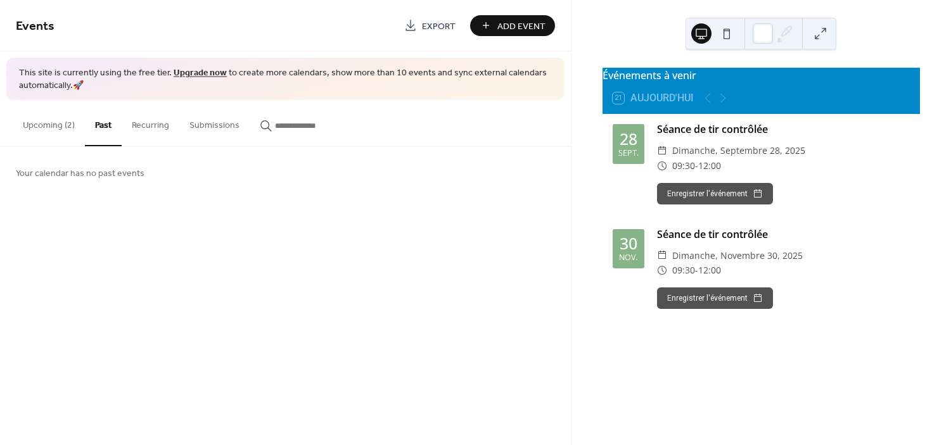
click at [72, 122] on button "Upcoming (2)" at bounding box center [49, 122] width 72 height 45
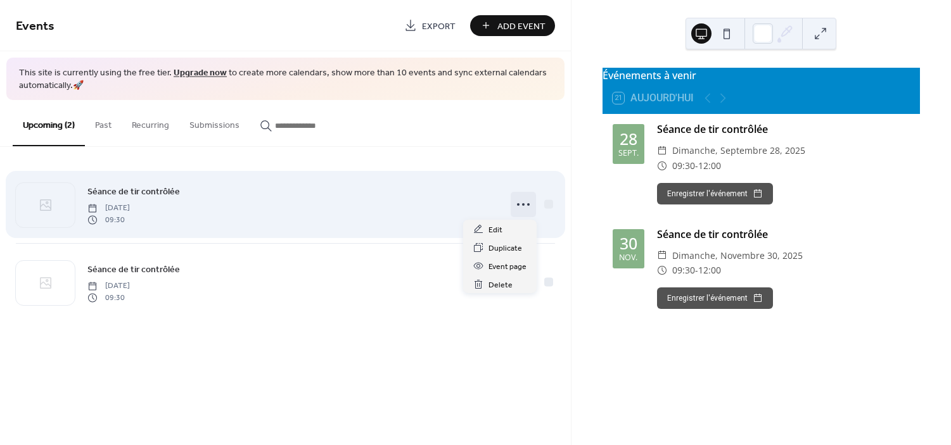
click at [532, 210] on icon at bounding box center [523, 205] width 20 height 20
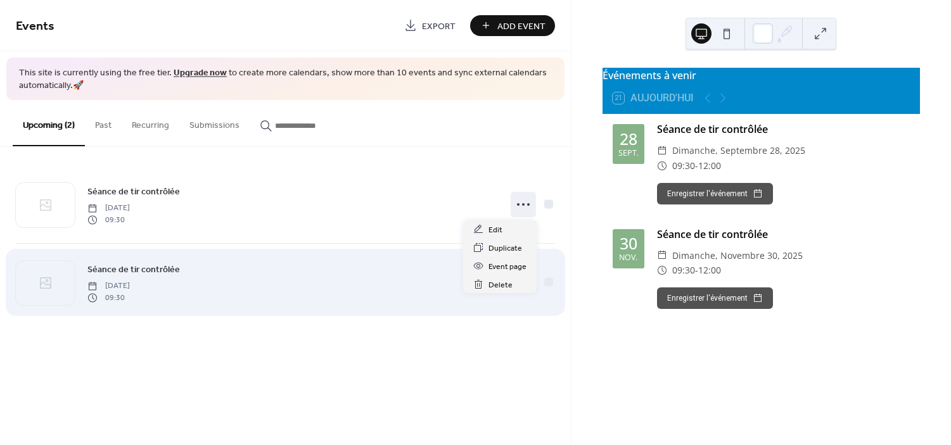
click at [331, 280] on div "Séance de tir contrôlée Sunday, November 30, 2025 09:30" at bounding box center [292, 282] width 410 height 41
click at [519, 278] on icon at bounding box center [523, 282] width 20 height 20
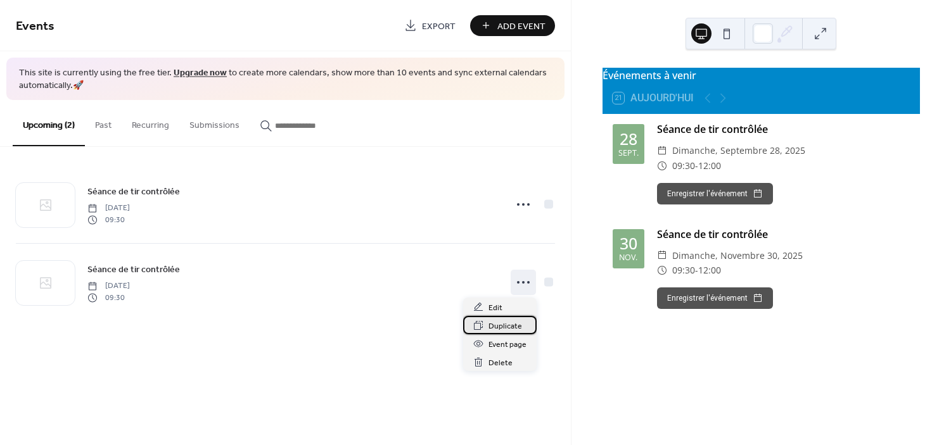
click at [519, 323] on span "Duplicate" at bounding box center [506, 326] width 34 height 13
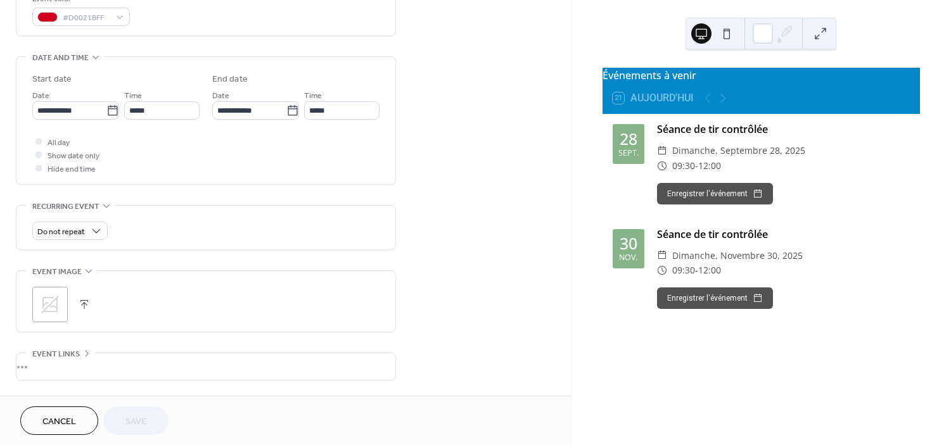
scroll to position [349, 0]
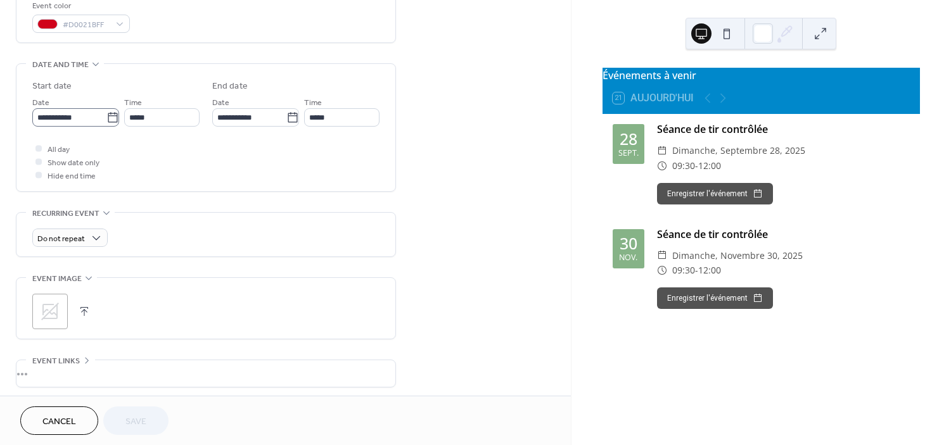
click at [111, 122] on icon at bounding box center [113, 117] width 10 height 10
click at [106, 122] on input "**********" at bounding box center [69, 117] width 74 height 18
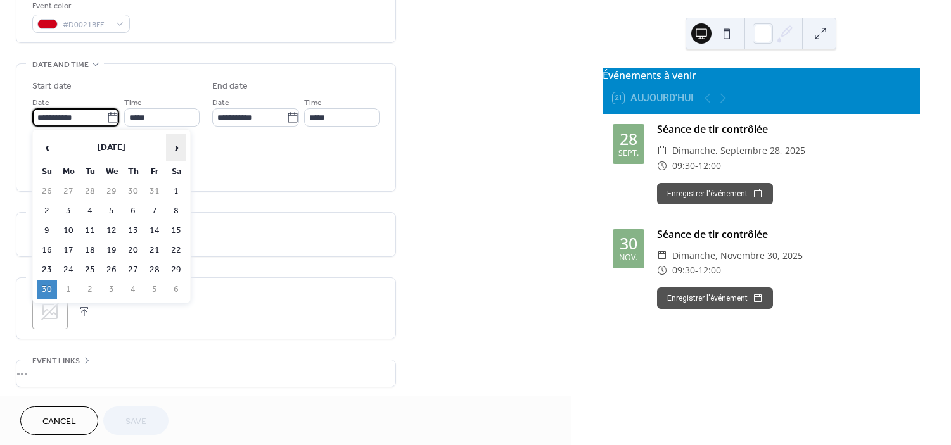
click at [180, 141] on span "›" at bounding box center [176, 147] width 19 height 25
click at [179, 134] on th "›" at bounding box center [176, 147] width 20 height 27
click at [49, 210] on td "1" at bounding box center [47, 211] width 20 height 18
type input "**********"
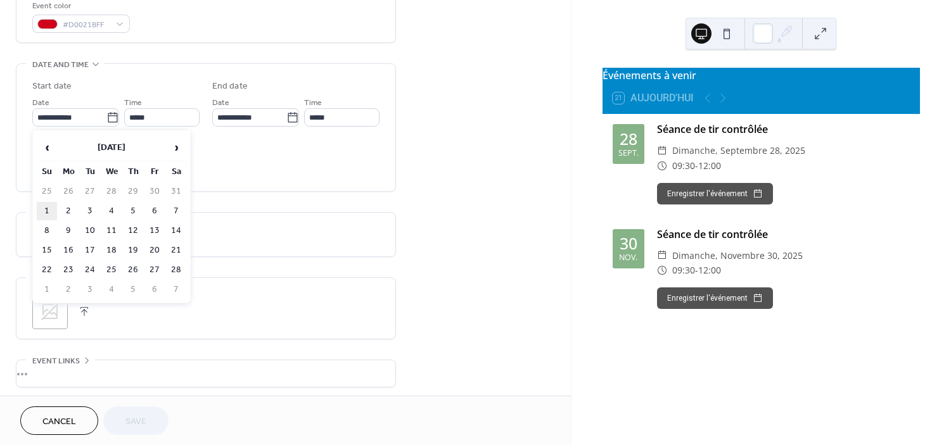
type input "**********"
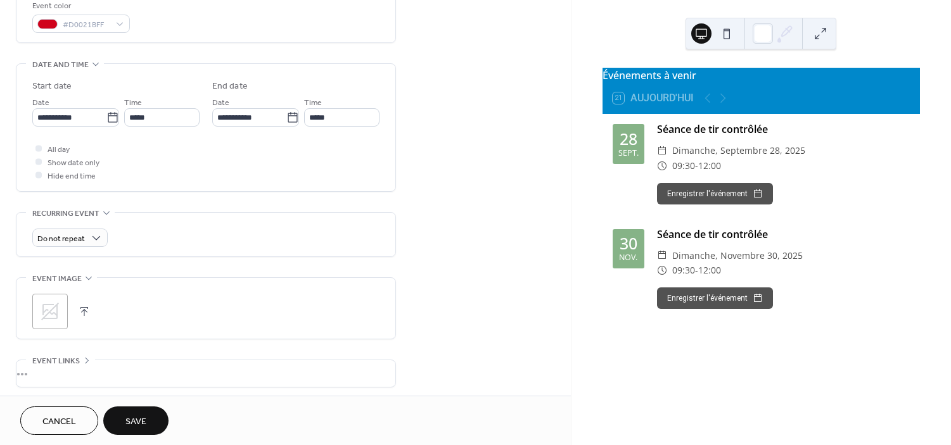
click at [139, 418] on span "Save" at bounding box center [135, 422] width 21 height 13
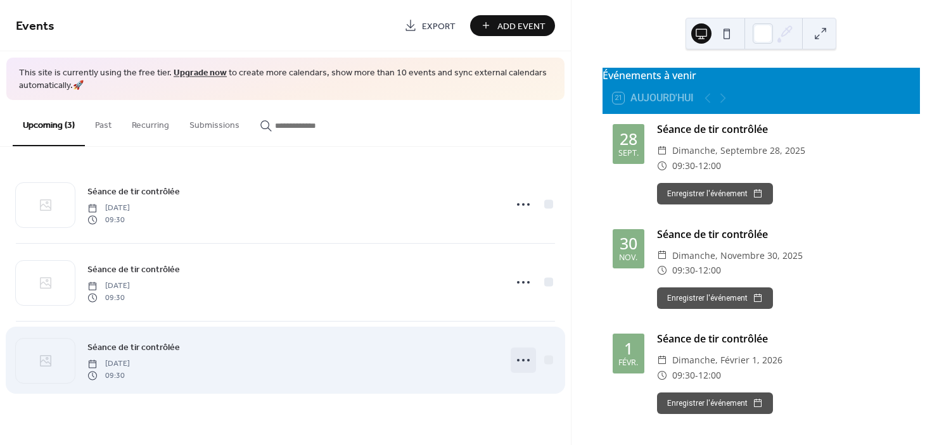
click at [518, 355] on icon at bounding box center [523, 360] width 20 height 20
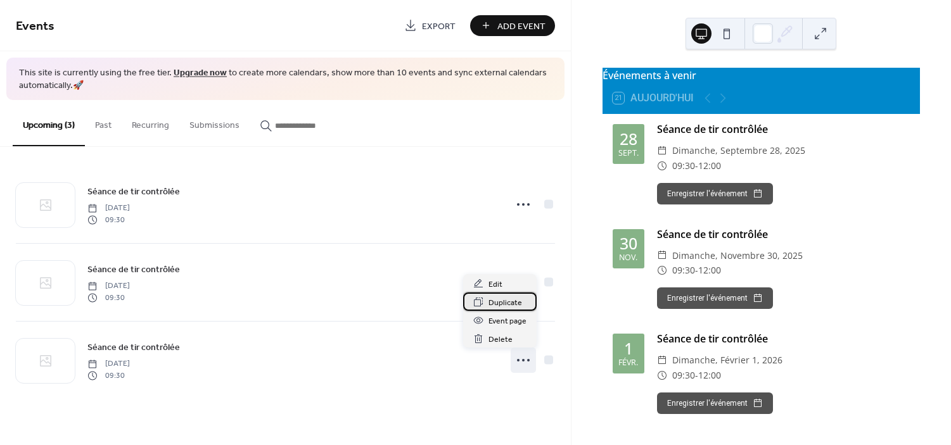
click at [514, 304] on span "Duplicate" at bounding box center [506, 303] width 34 height 13
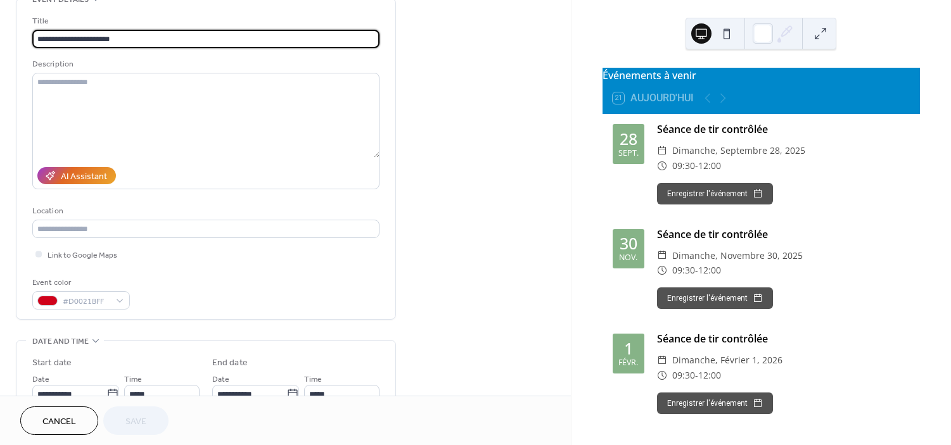
scroll to position [432, 0]
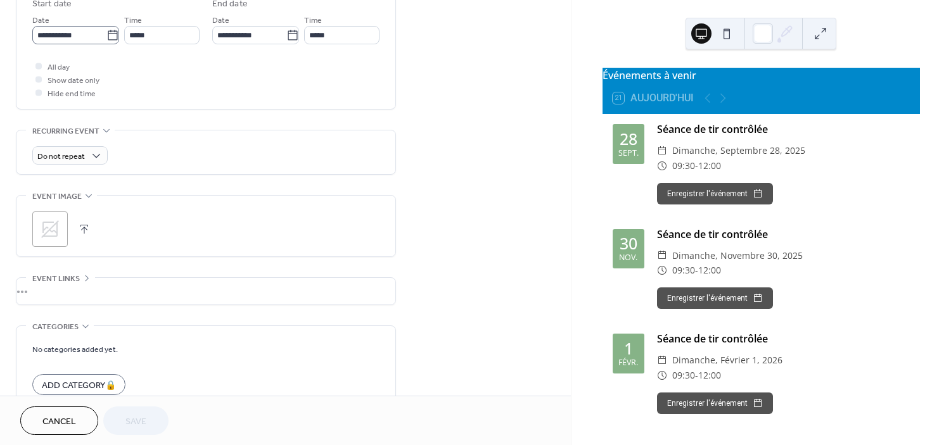
click at [108, 42] on label "**********" at bounding box center [75, 35] width 87 height 18
click at [106, 42] on input "**********" at bounding box center [69, 35] width 74 height 18
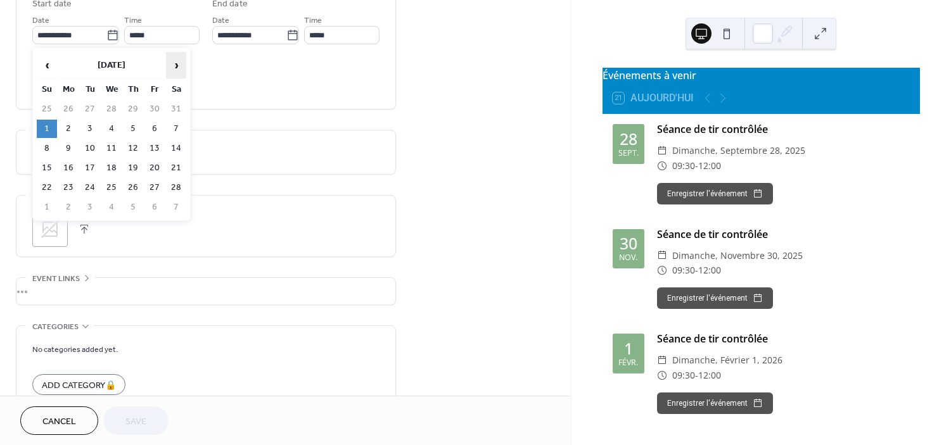
click at [172, 67] on span "›" at bounding box center [176, 65] width 19 height 25
click at [45, 129] on td "5" at bounding box center [47, 129] width 20 height 18
type input "**********"
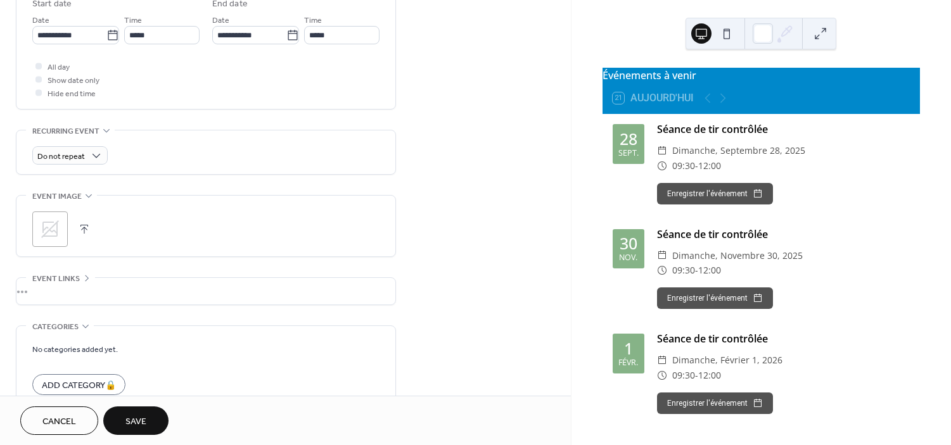
click at [149, 432] on button "Save" at bounding box center [135, 421] width 65 height 29
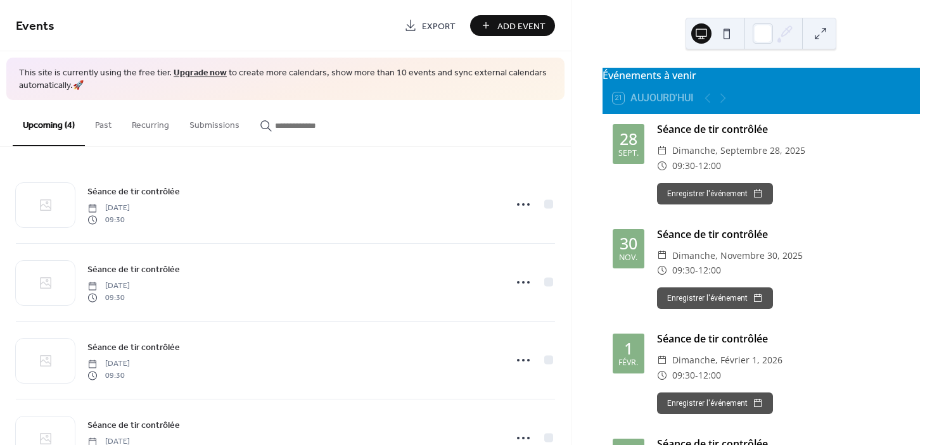
scroll to position [51, 0]
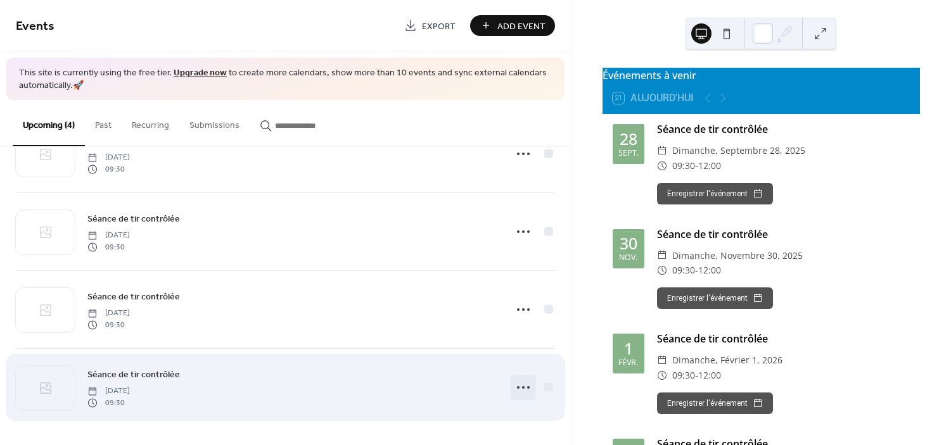
click at [521, 390] on icon at bounding box center [523, 388] width 20 height 20
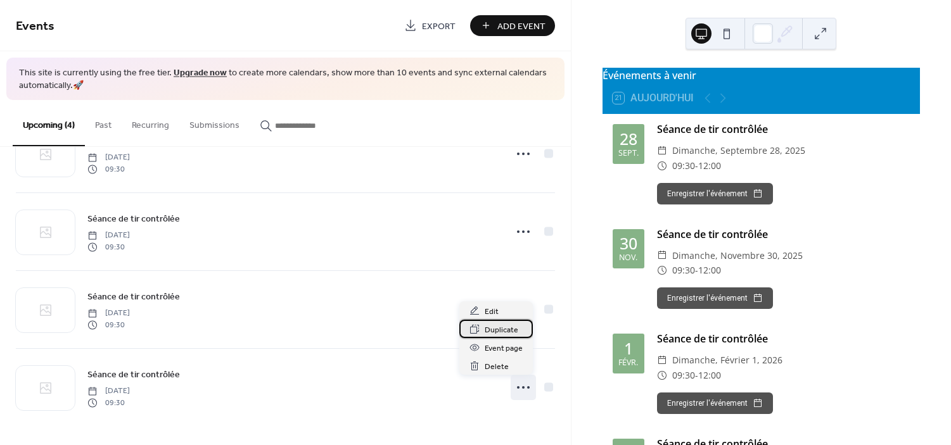
click at [523, 331] on div "Duplicate" at bounding box center [496, 329] width 74 height 18
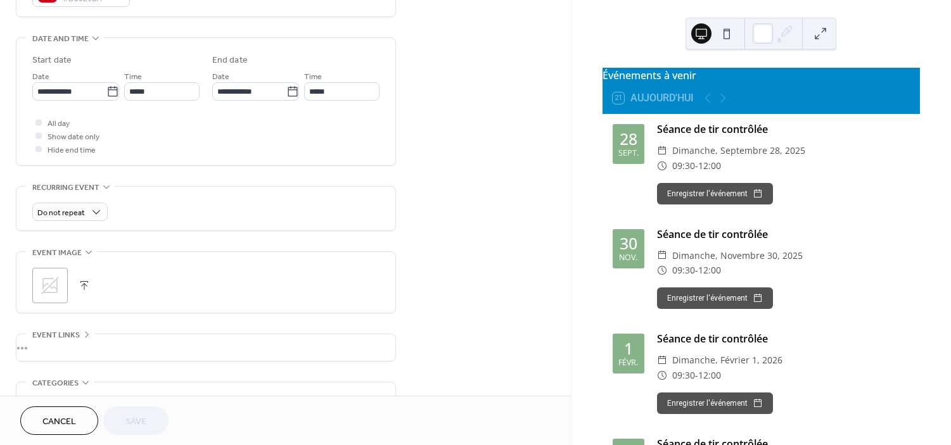
scroll to position [369, 0]
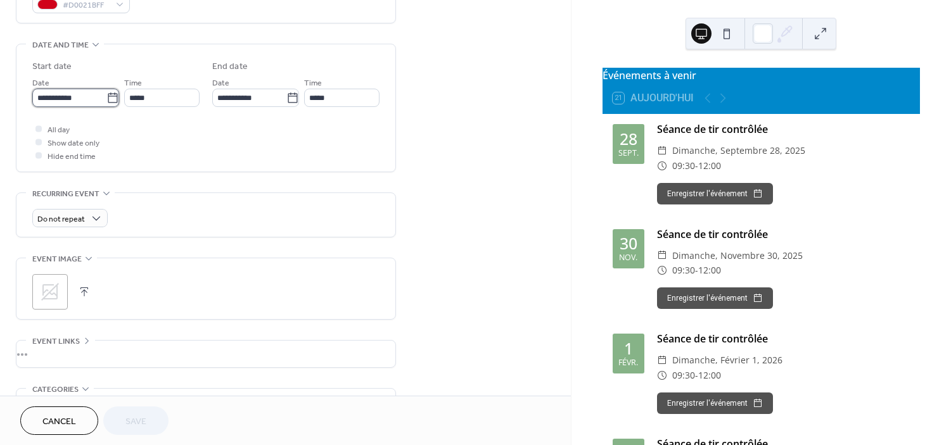
click at [100, 99] on input "**********" at bounding box center [69, 98] width 74 height 18
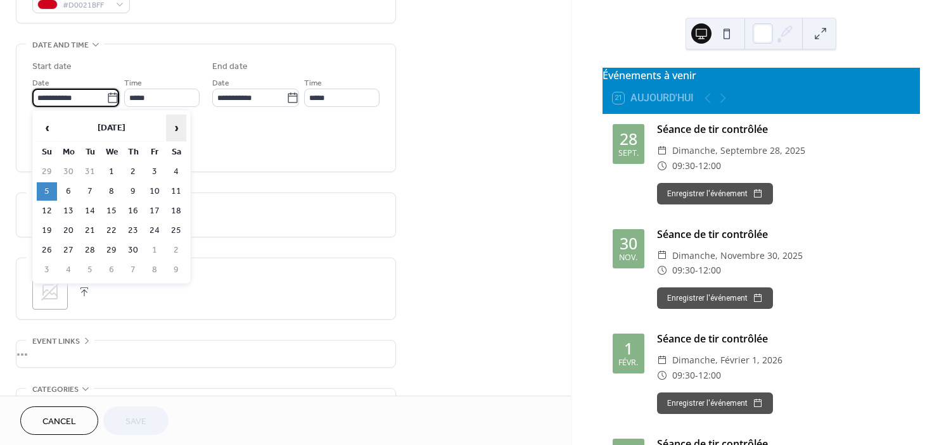
click at [181, 132] on span "›" at bounding box center [176, 127] width 19 height 25
click at [53, 191] on td "7" at bounding box center [47, 191] width 20 height 18
type input "**********"
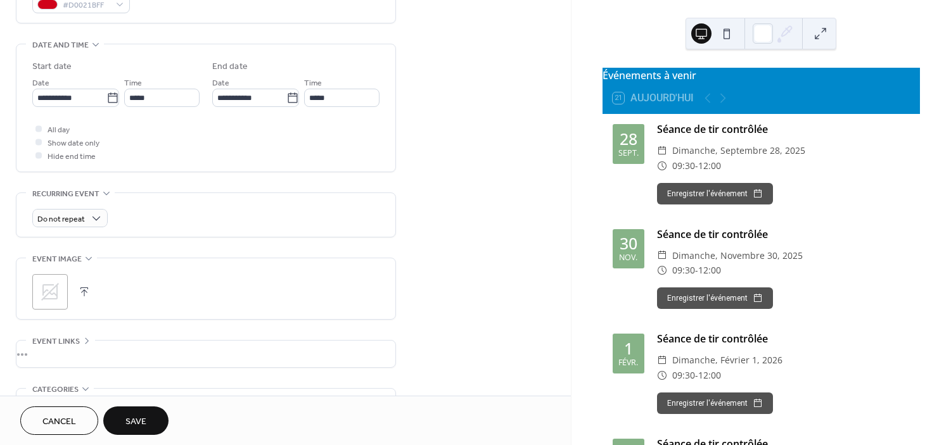
click at [148, 416] on button "Save" at bounding box center [135, 421] width 65 height 29
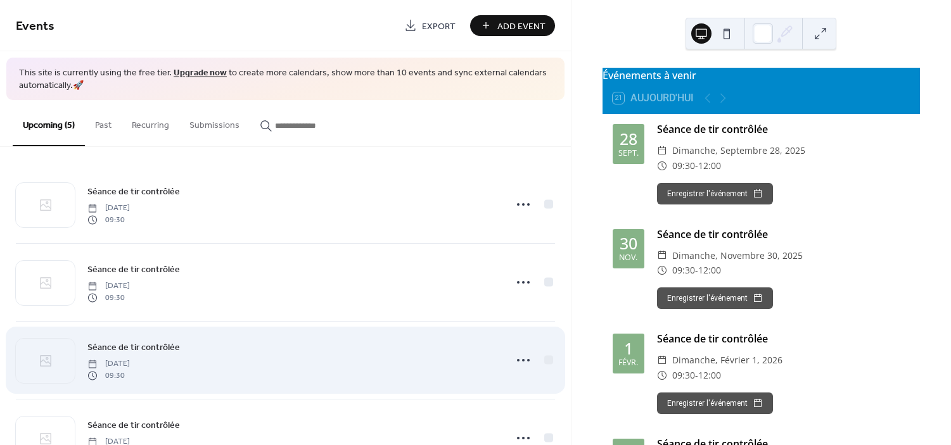
scroll to position [129, 0]
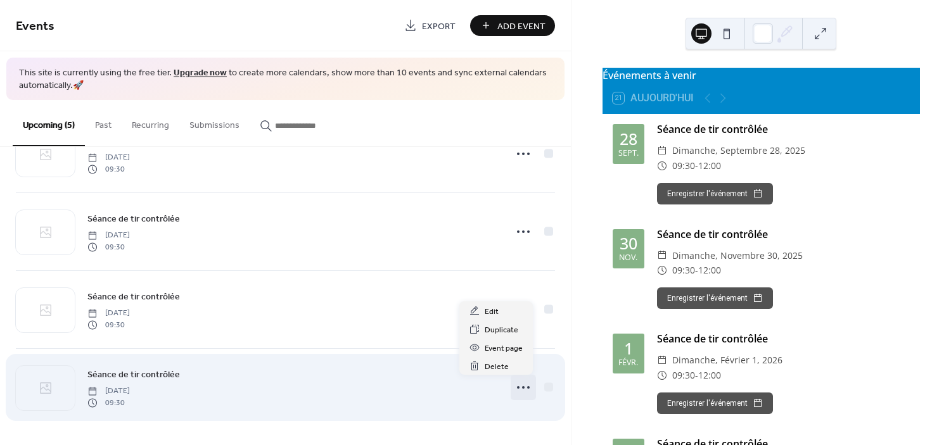
click at [515, 390] on icon at bounding box center [523, 388] width 20 height 20
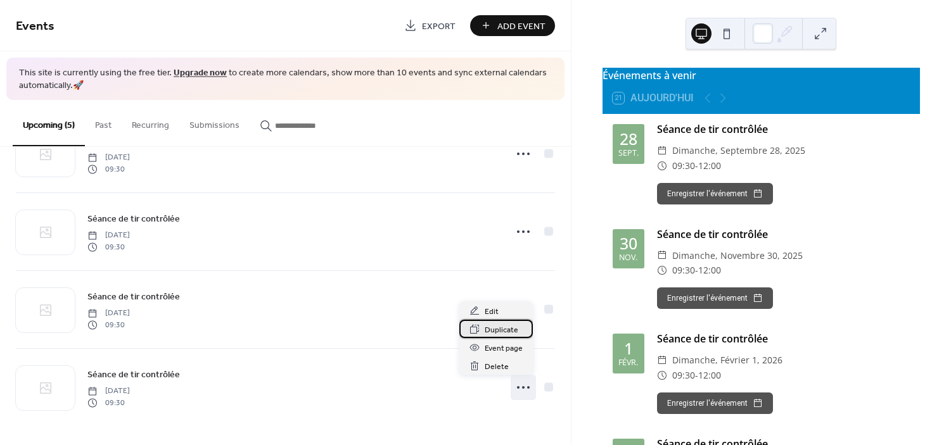
click at [518, 331] on div "Duplicate" at bounding box center [496, 329] width 74 height 18
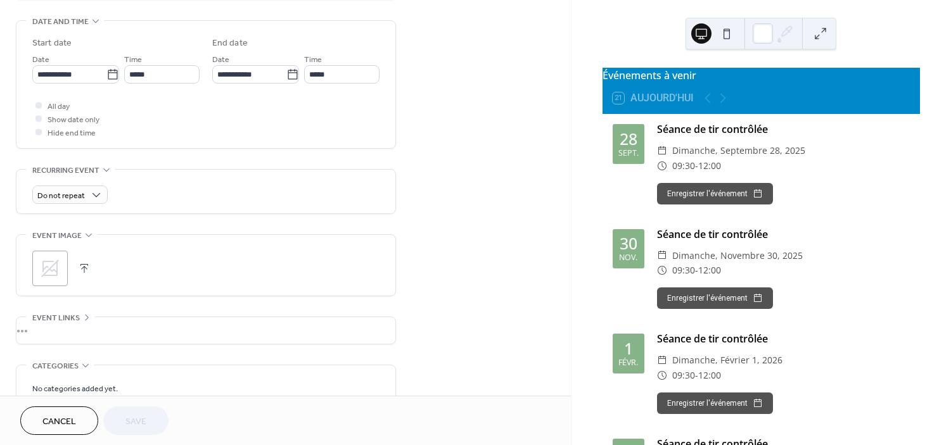
scroll to position [343, 0]
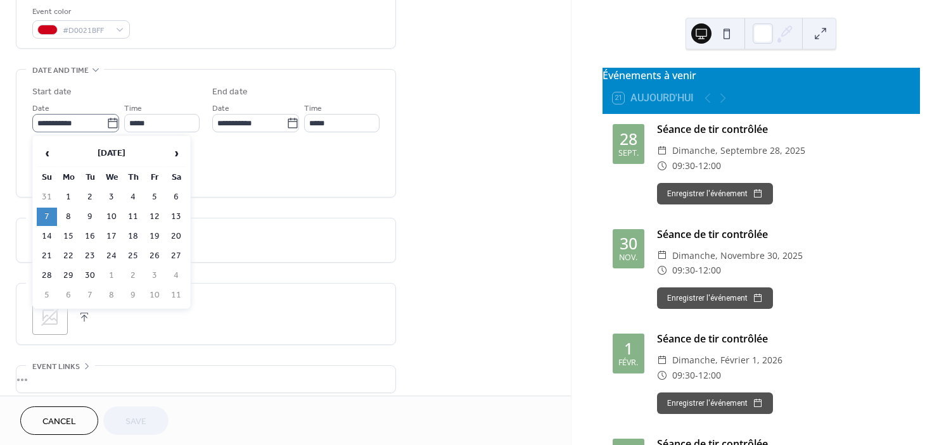
click at [110, 125] on icon at bounding box center [112, 123] width 13 height 13
click at [106, 125] on input "**********" at bounding box center [69, 123] width 74 height 18
click at [90, 219] on td "9" at bounding box center [90, 217] width 20 height 18
type input "**********"
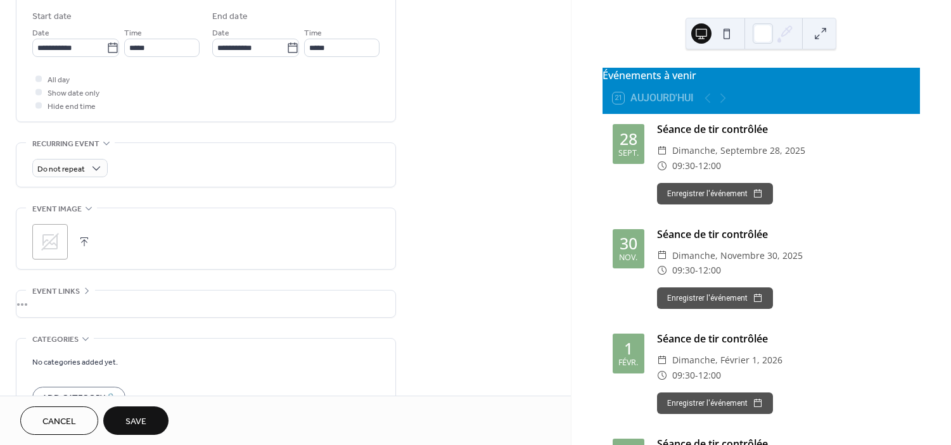
scroll to position [437, 0]
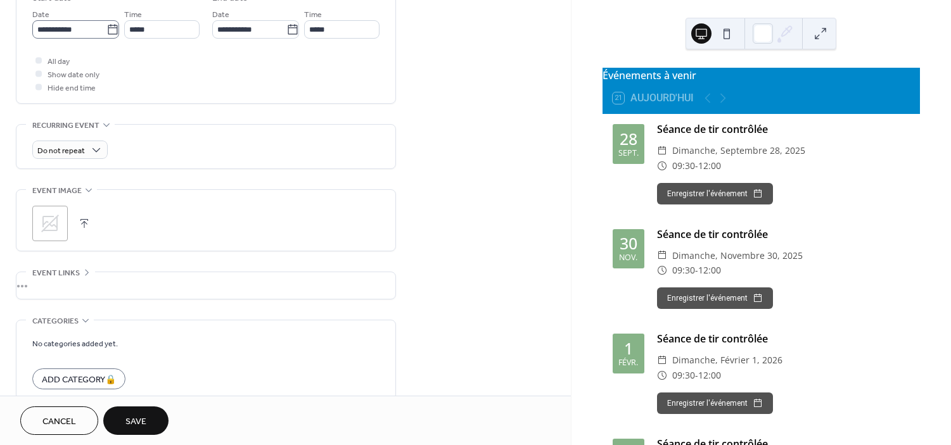
click at [110, 28] on icon at bounding box center [112, 29] width 13 height 13
click at [106, 28] on input "**********" at bounding box center [69, 29] width 74 height 18
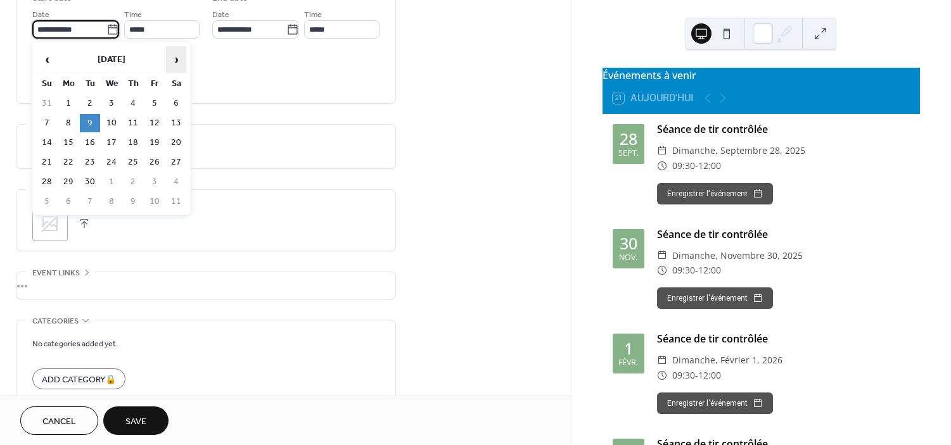
click at [186, 64] on th "›" at bounding box center [176, 59] width 20 height 27
click at [49, 58] on span "‹" at bounding box center [46, 59] width 19 height 25
click at [49, 136] on td "9" at bounding box center [47, 143] width 20 height 18
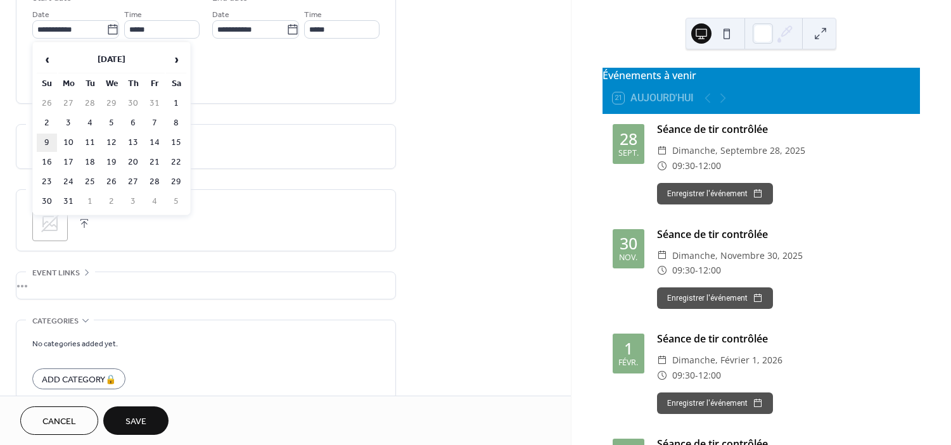
type input "**********"
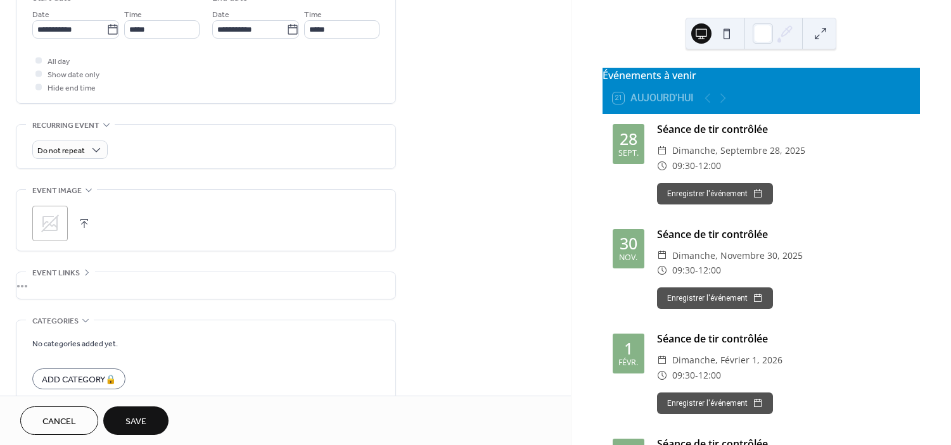
click at [145, 421] on span "Save" at bounding box center [135, 422] width 21 height 13
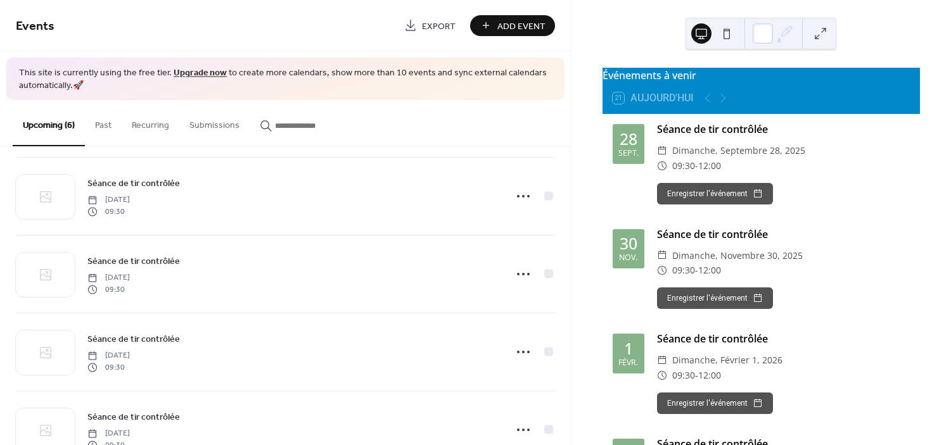
scroll to position [207, 0]
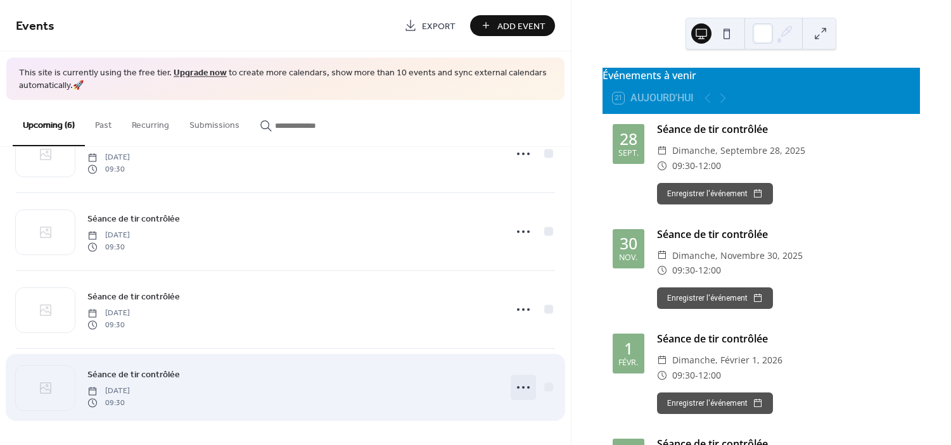
click at [519, 390] on icon at bounding box center [523, 388] width 20 height 20
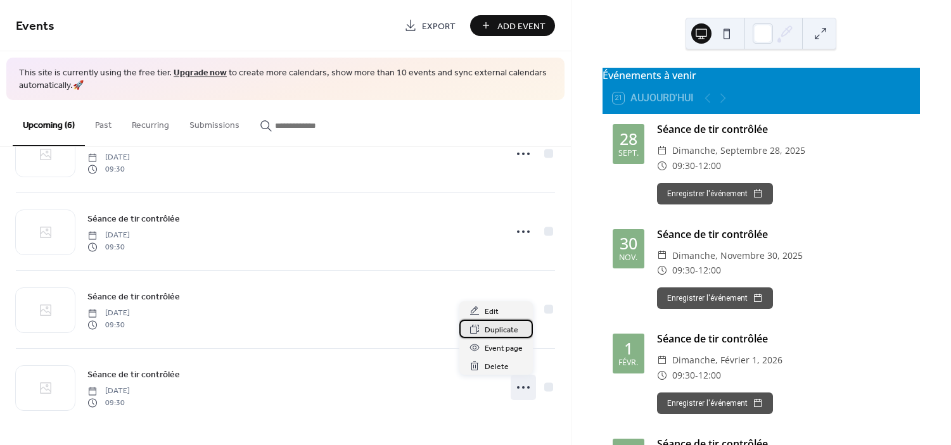
click at [517, 332] on div "Duplicate" at bounding box center [496, 329] width 74 height 18
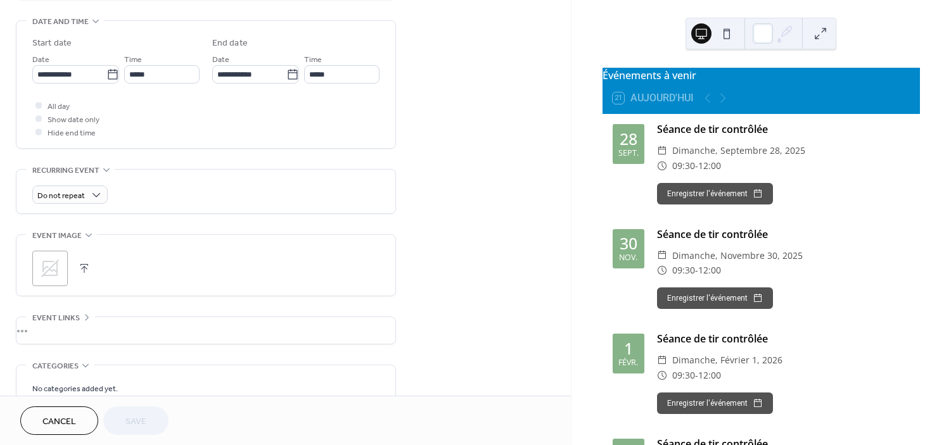
scroll to position [386, 0]
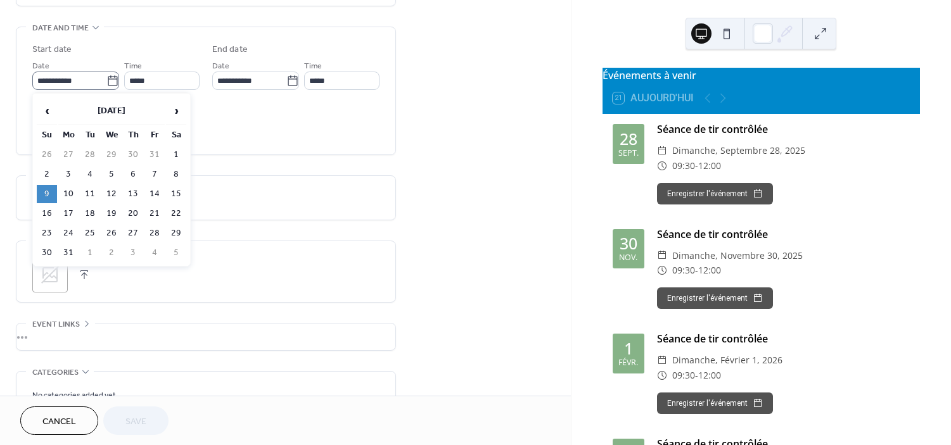
click at [107, 84] on icon at bounding box center [112, 81] width 13 height 13
click at [106, 84] on input "**********" at bounding box center [69, 81] width 74 height 18
click at [168, 106] on span "›" at bounding box center [176, 110] width 19 height 25
click at [172, 110] on span "›" at bounding box center [176, 110] width 19 height 25
click at [49, 191] on td "11" at bounding box center [47, 194] width 20 height 18
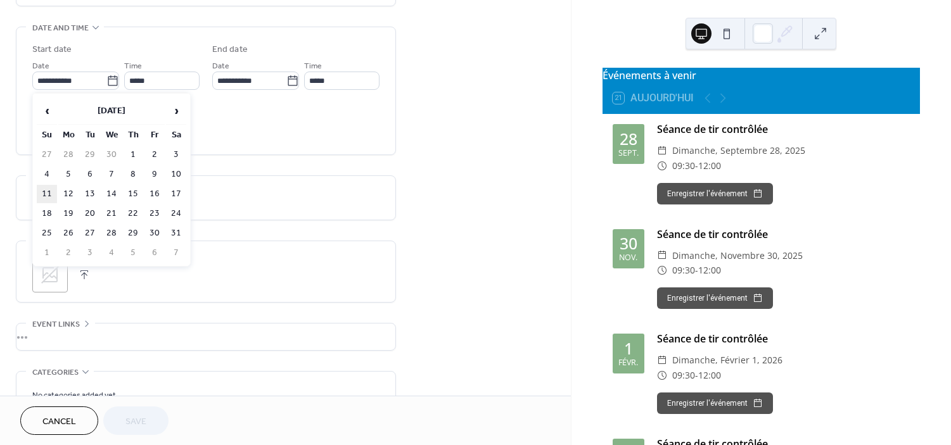
type input "**********"
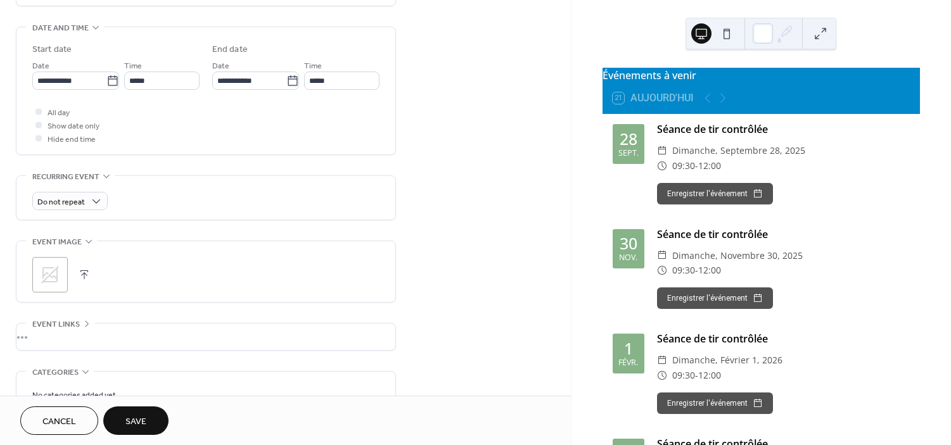
click at [144, 427] on span "Save" at bounding box center [135, 422] width 21 height 13
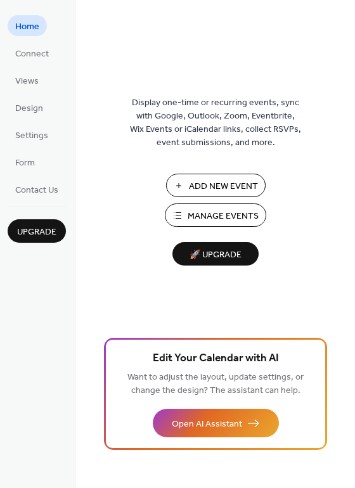
click at [248, 182] on span "Add New Event" at bounding box center [223, 186] width 69 height 13
click at [224, 206] on button "Manage Events" at bounding box center [215, 214] width 101 height 23
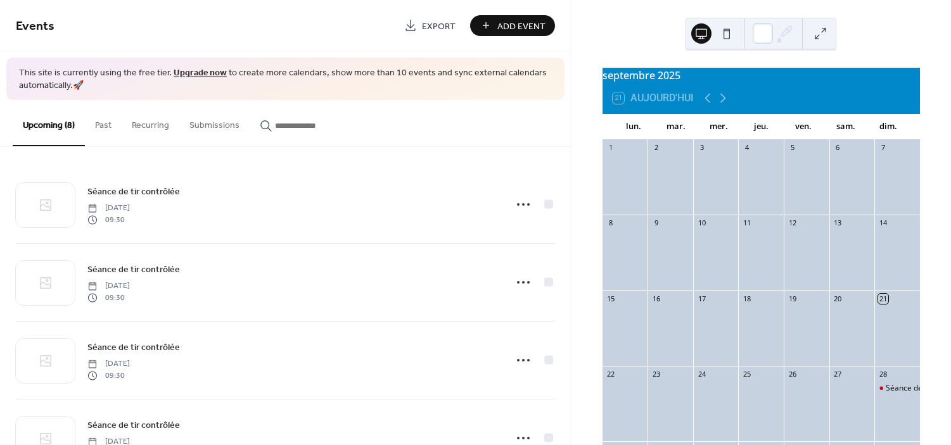
scroll to position [362, 0]
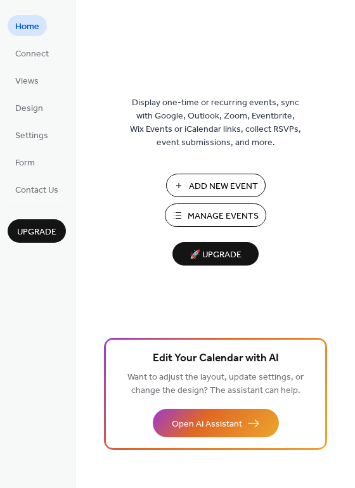
click at [197, 221] on span "Manage Events" at bounding box center [223, 216] width 71 height 13
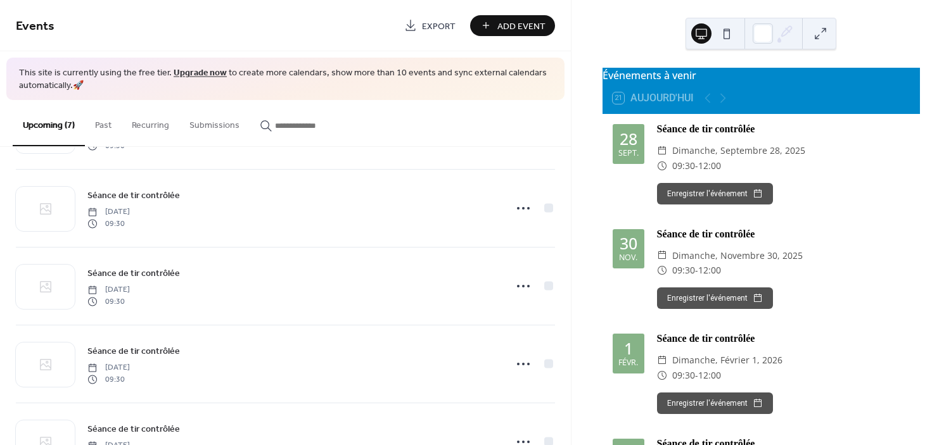
scroll to position [285, 0]
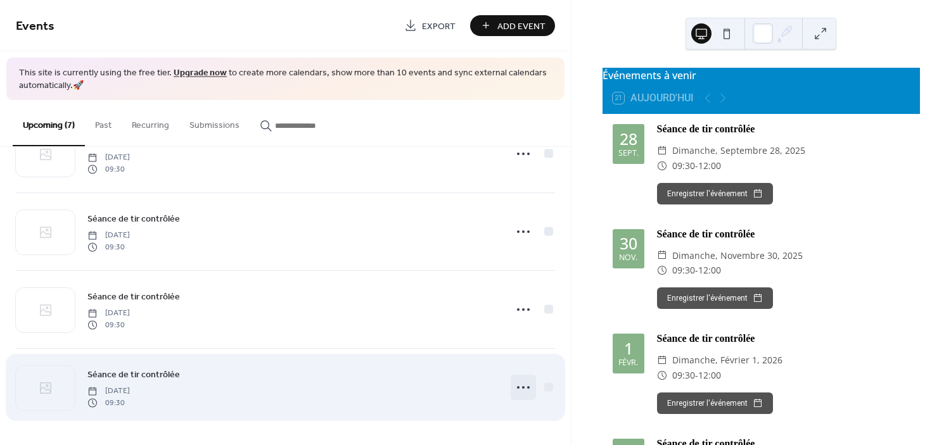
click at [522, 395] on icon at bounding box center [523, 388] width 20 height 20
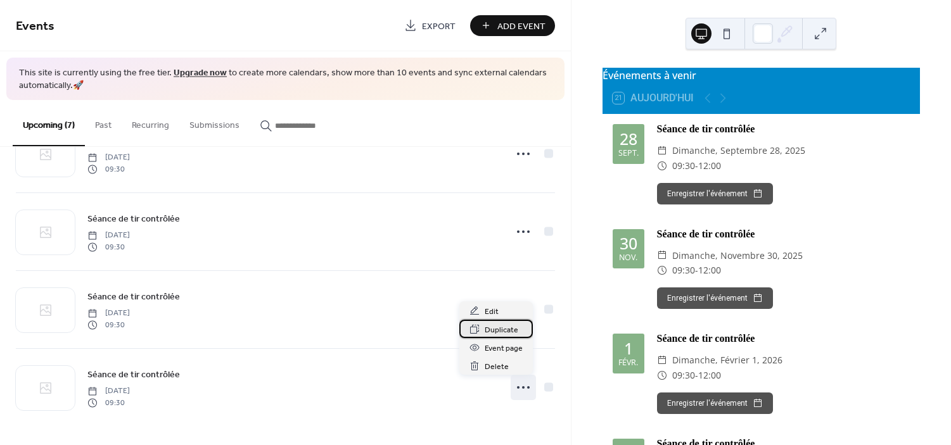
click at [522, 327] on div "Duplicate" at bounding box center [496, 329] width 74 height 18
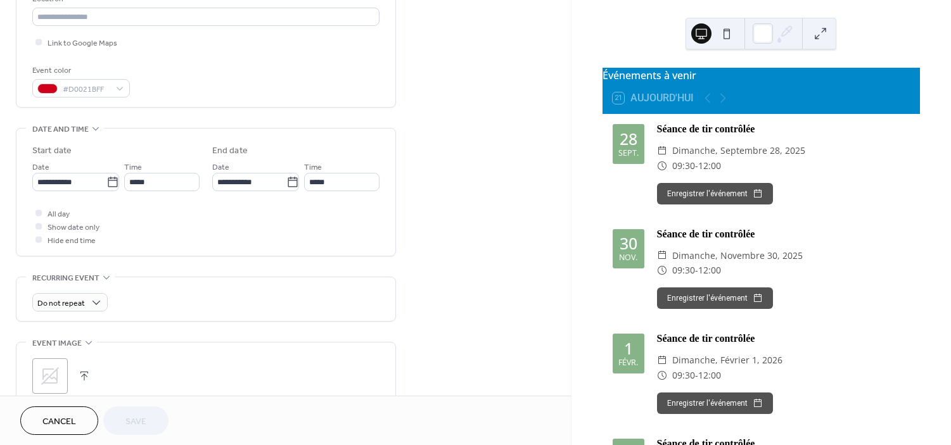
scroll to position [375, 0]
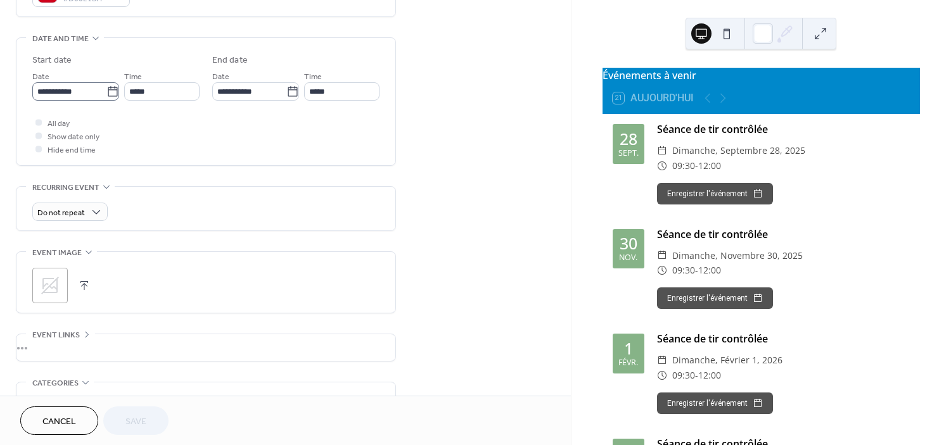
click at [112, 92] on icon at bounding box center [112, 92] width 13 height 13
click at [106, 92] on input "**********" at bounding box center [69, 91] width 74 height 18
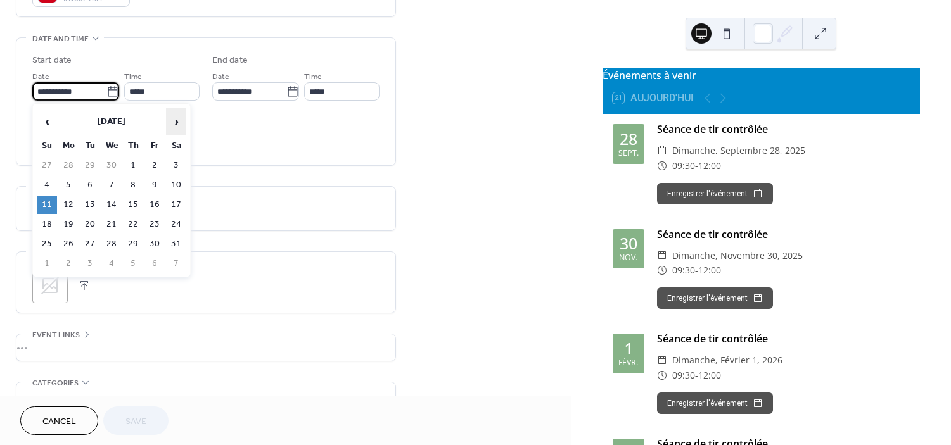
click at [177, 117] on span "›" at bounding box center [176, 121] width 19 height 25
click at [48, 202] on td "13" at bounding box center [47, 205] width 20 height 18
type input "**********"
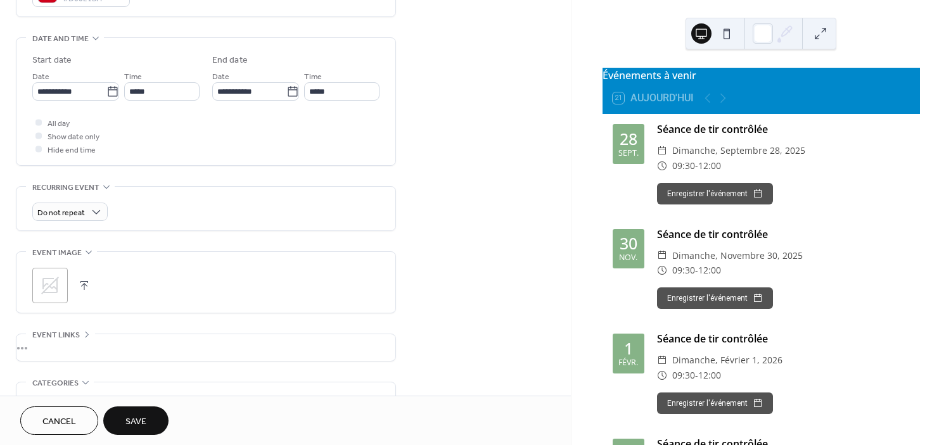
click at [131, 416] on span "Save" at bounding box center [135, 422] width 21 height 13
